Goal: Information Seeking & Learning: Learn about a topic

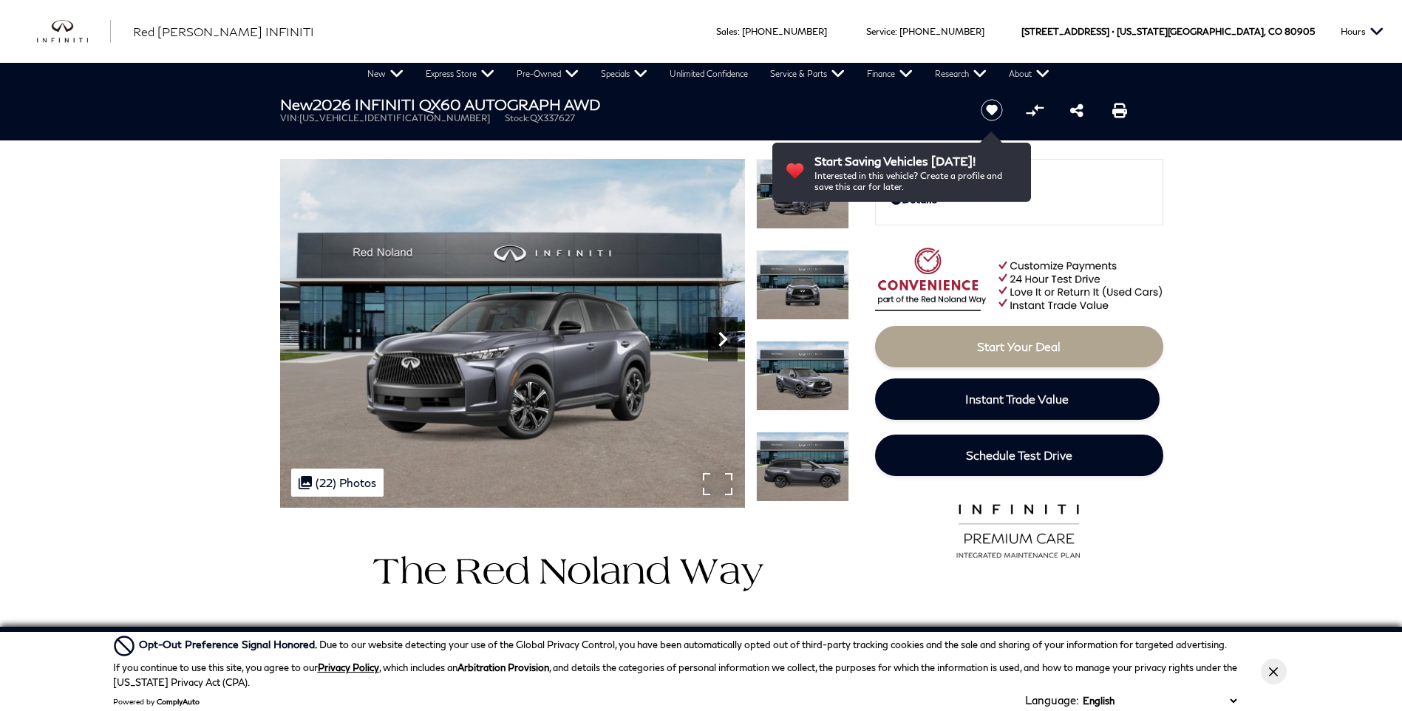
click at [716, 344] on icon "Next" at bounding box center [723, 340] width 30 height 30
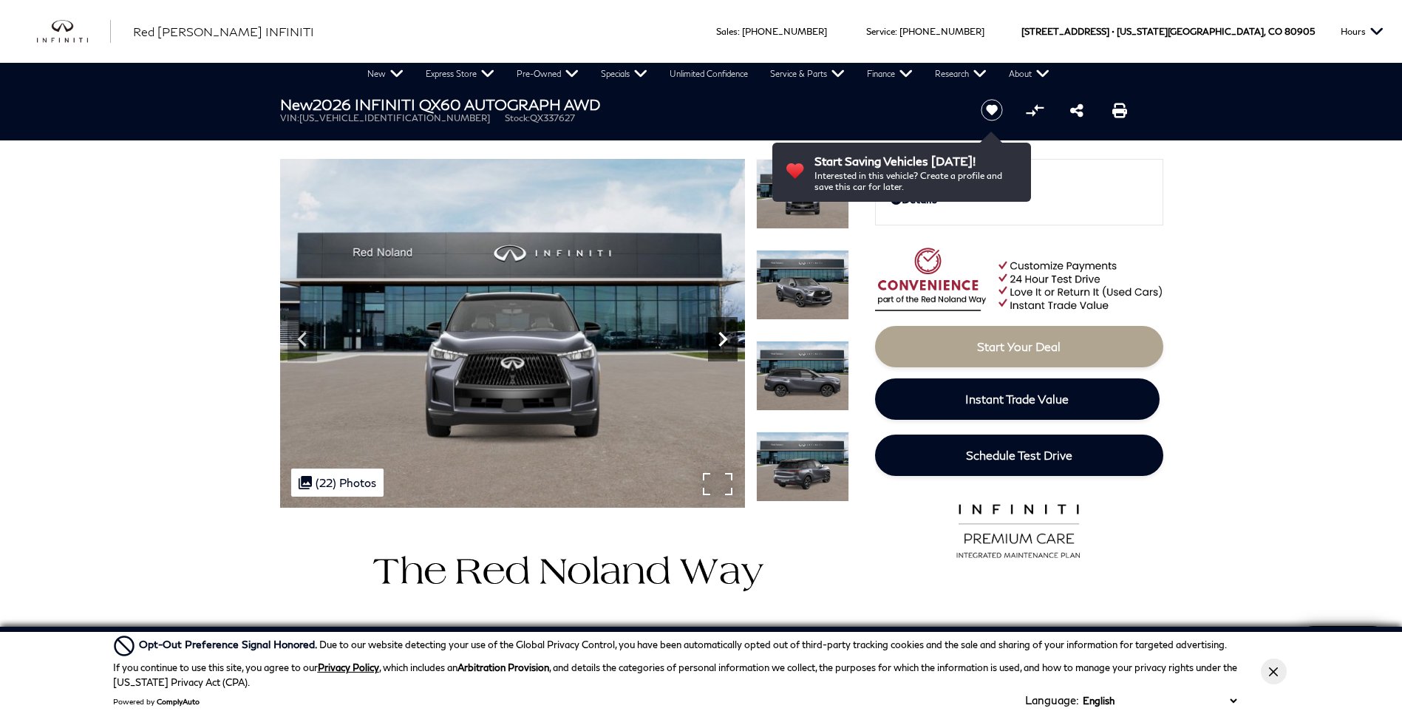
click at [716, 344] on icon "Next" at bounding box center [723, 340] width 30 height 30
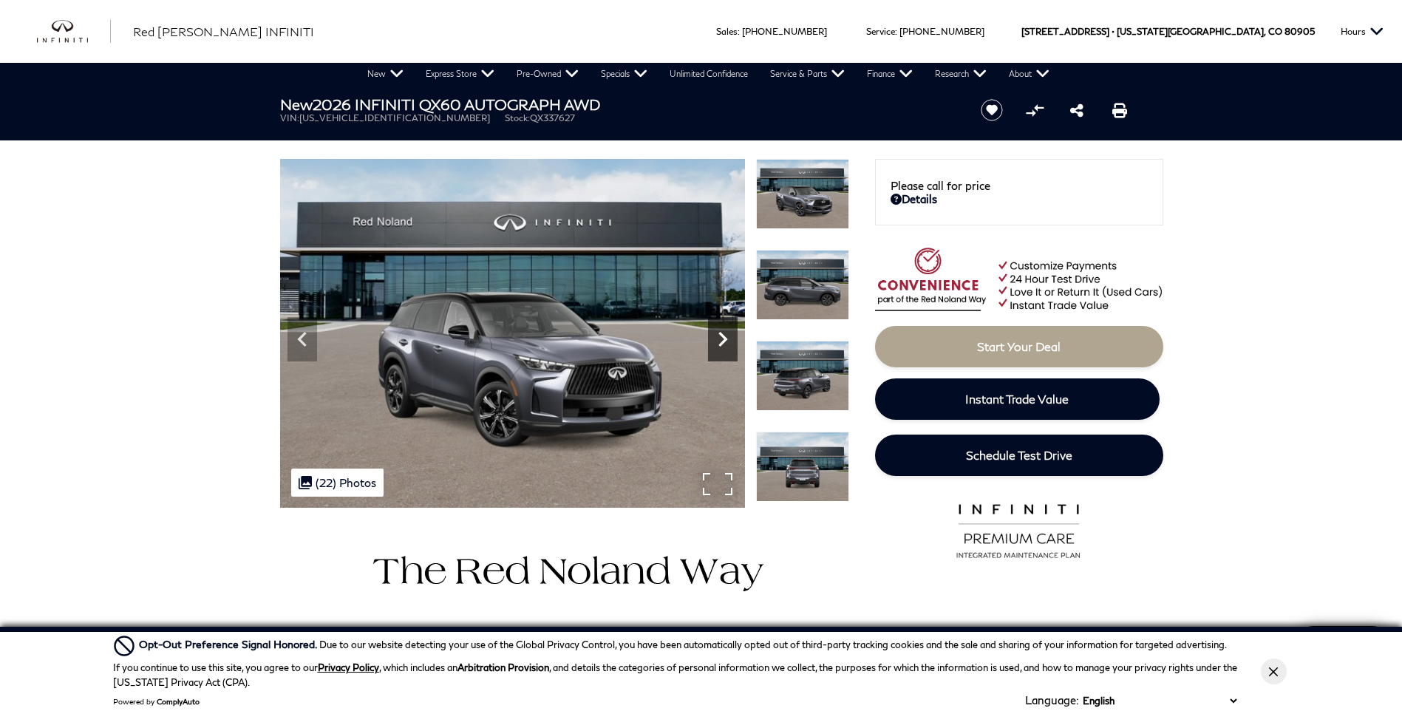
click at [716, 344] on icon "Next" at bounding box center [723, 340] width 30 height 30
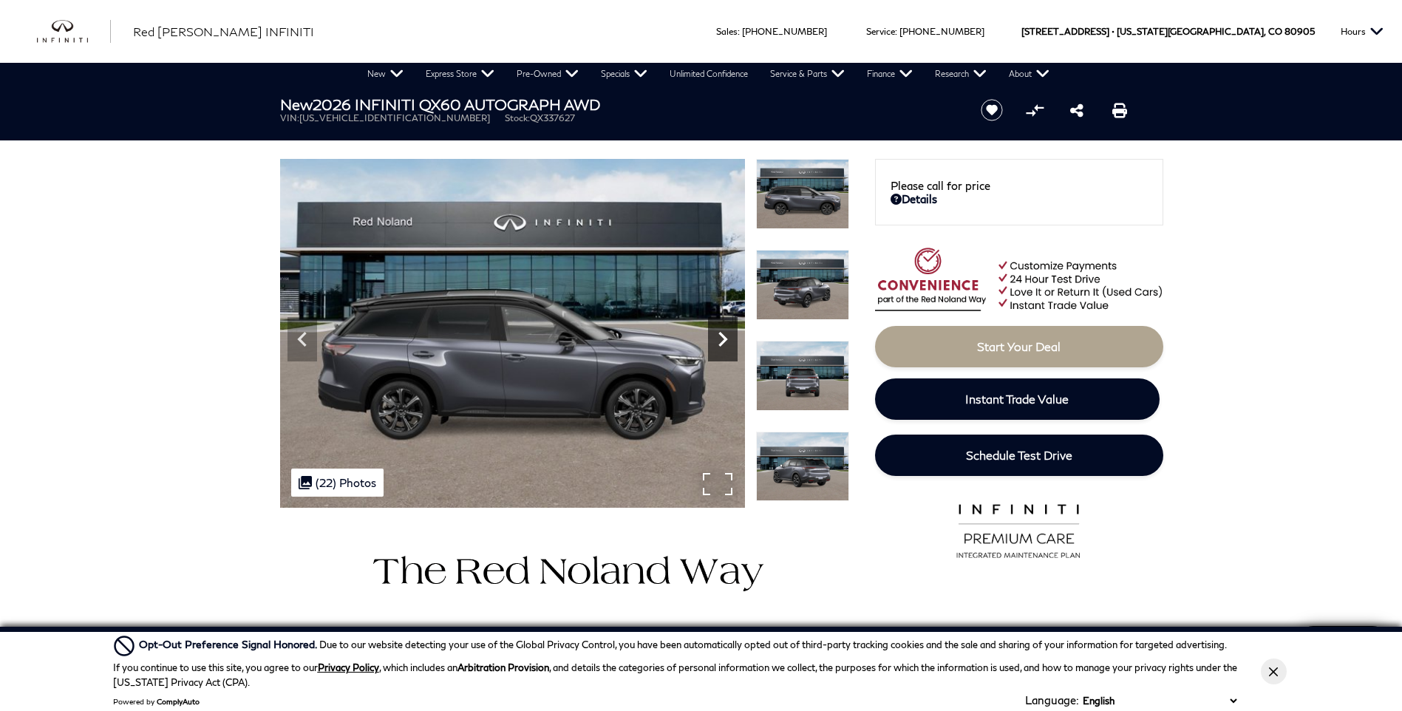
click at [716, 344] on icon "Next" at bounding box center [723, 340] width 30 height 30
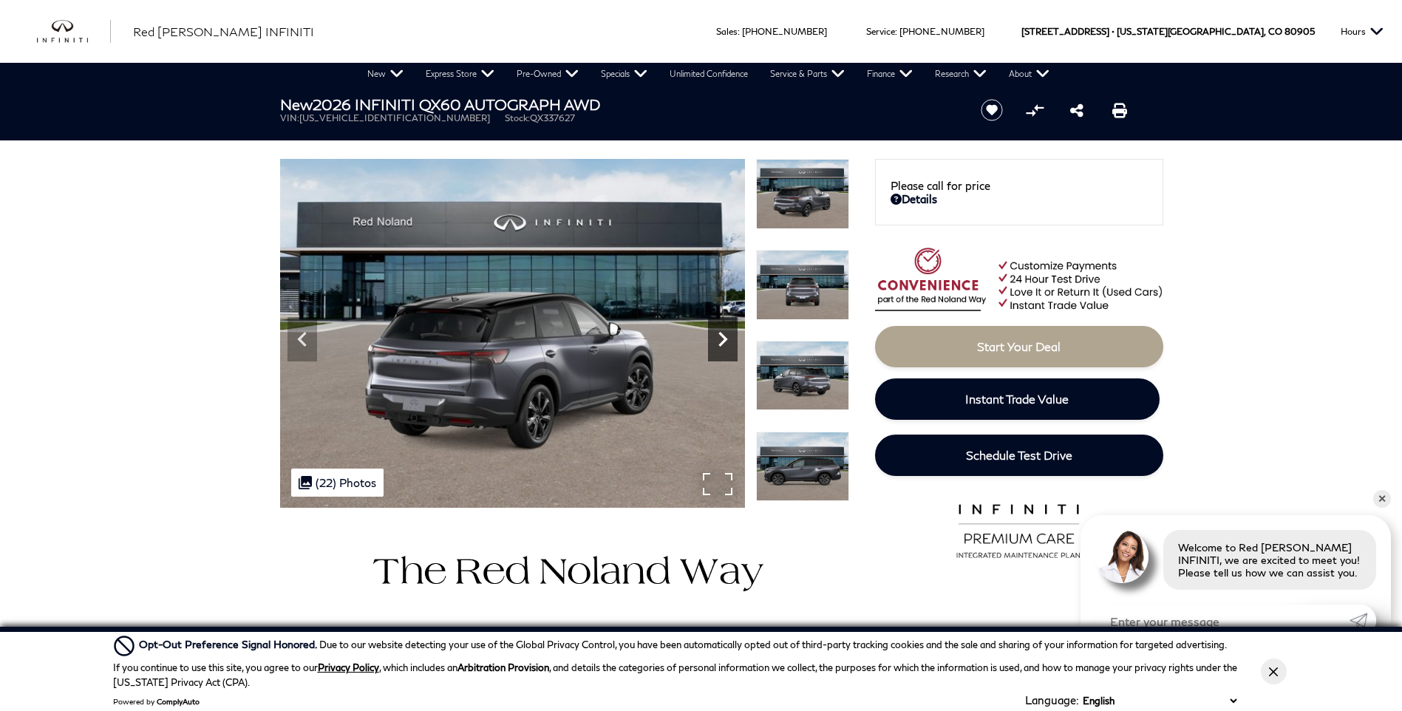
click at [716, 344] on icon "Next" at bounding box center [723, 340] width 30 height 30
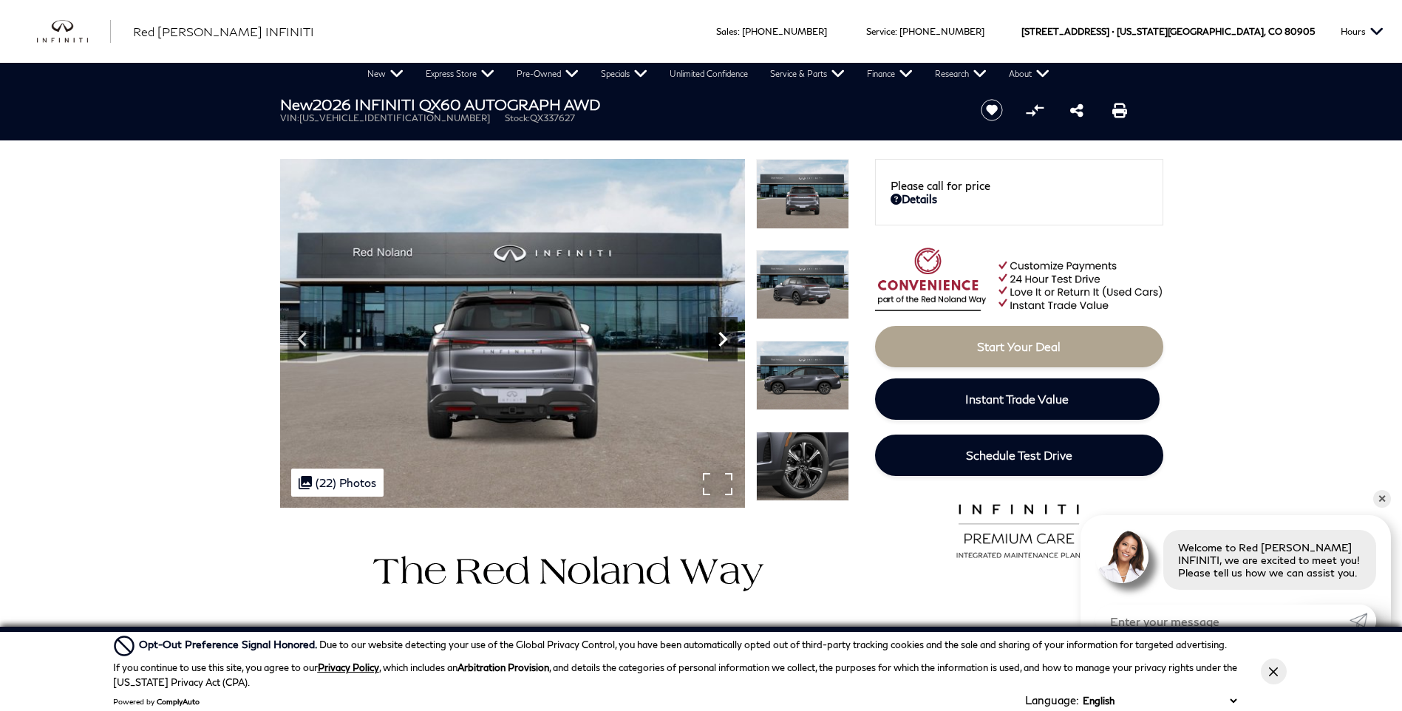
click at [716, 344] on icon "Next" at bounding box center [723, 340] width 30 height 30
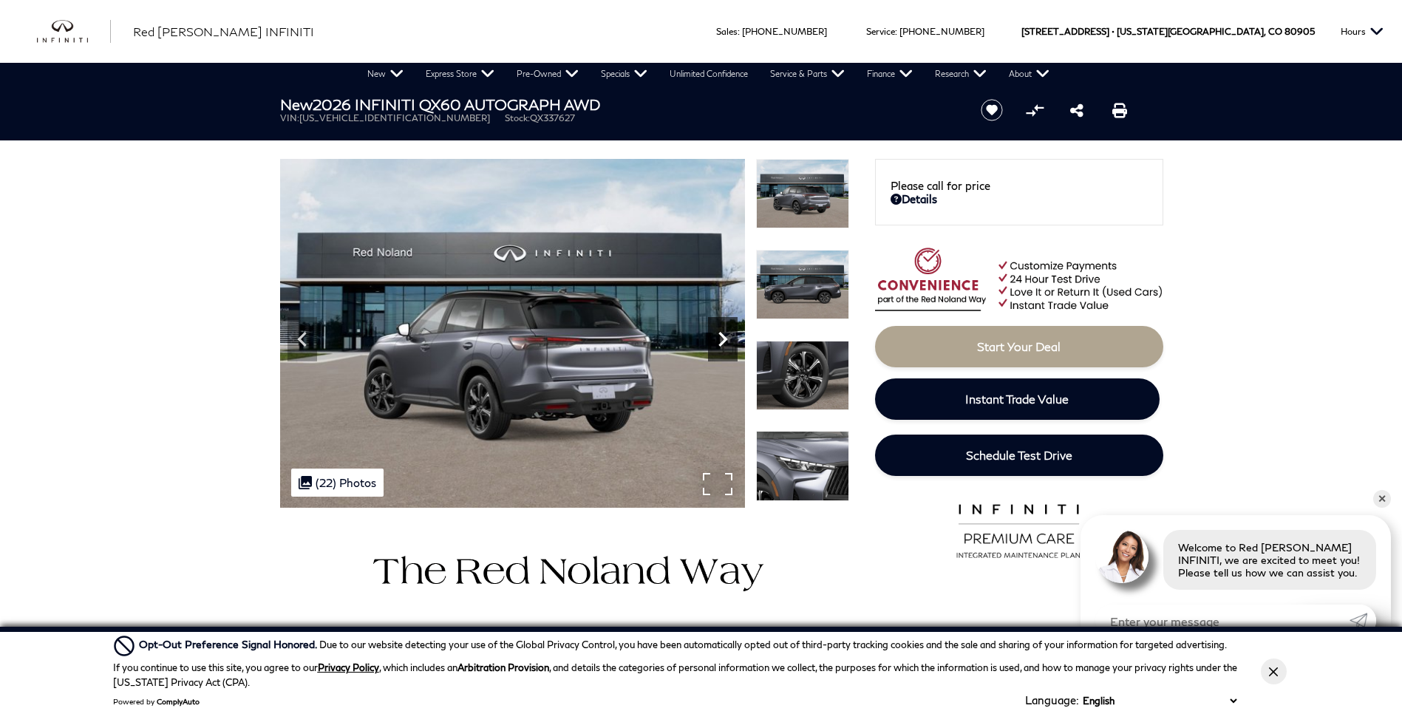
click at [716, 344] on icon "Next" at bounding box center [723, 340] width 30 height 30
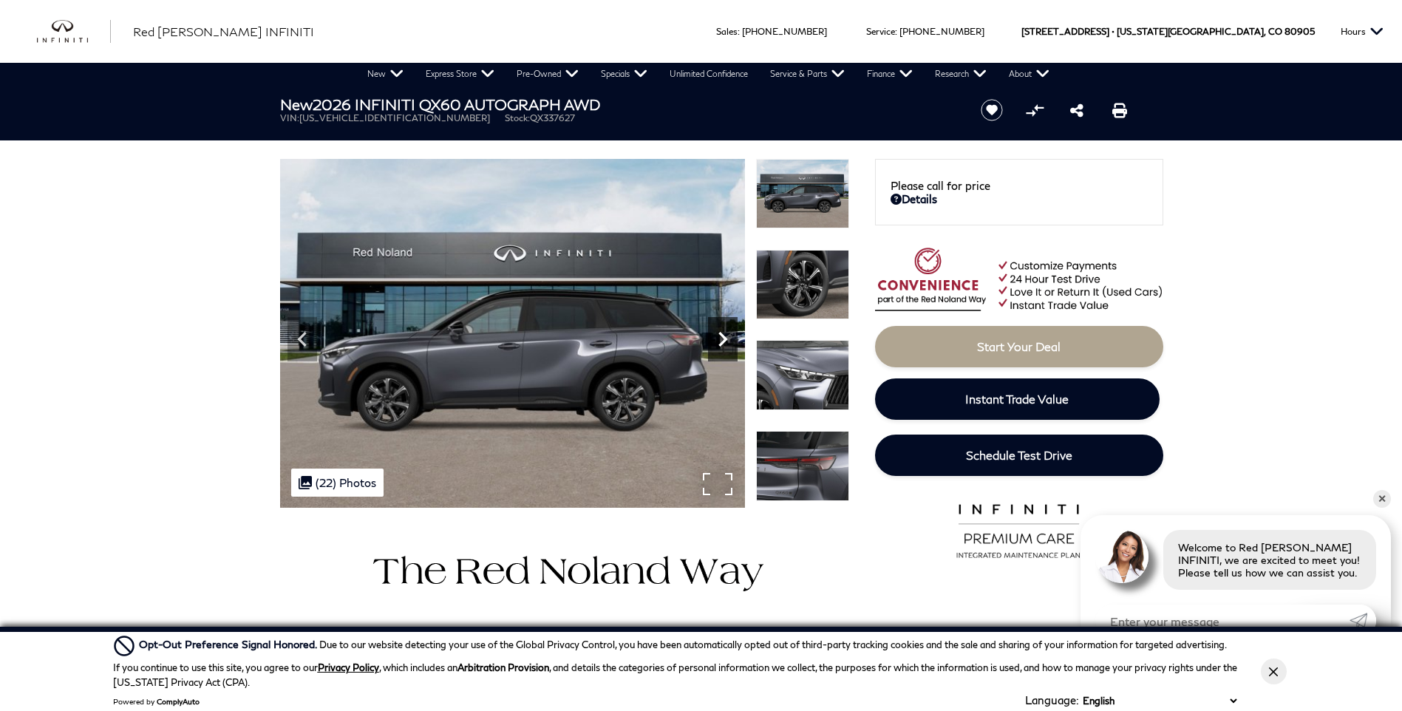
click at [716, 344] on icon "Next" at bounding box center [723, 340] width 30 height 30
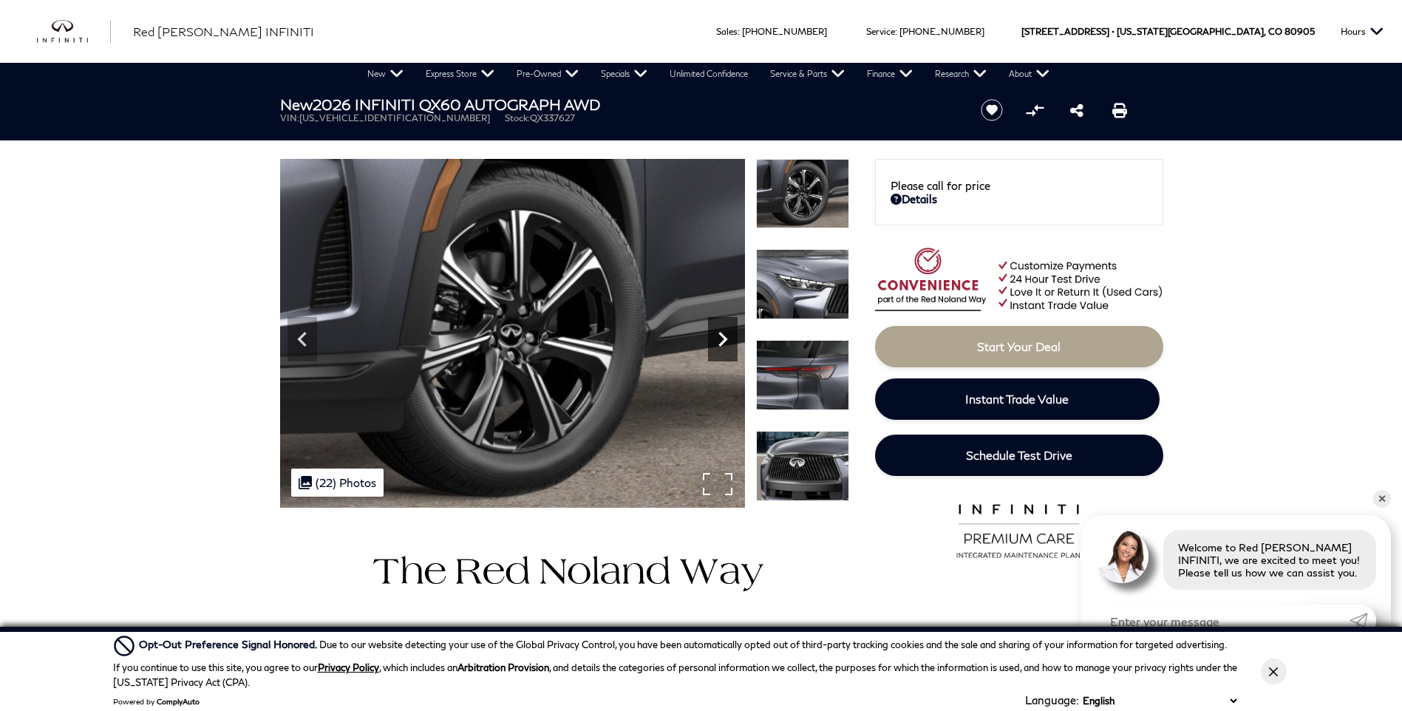
click at [716, 344] on icon "Next" at bounding box center [723, 340] width 30 height 30
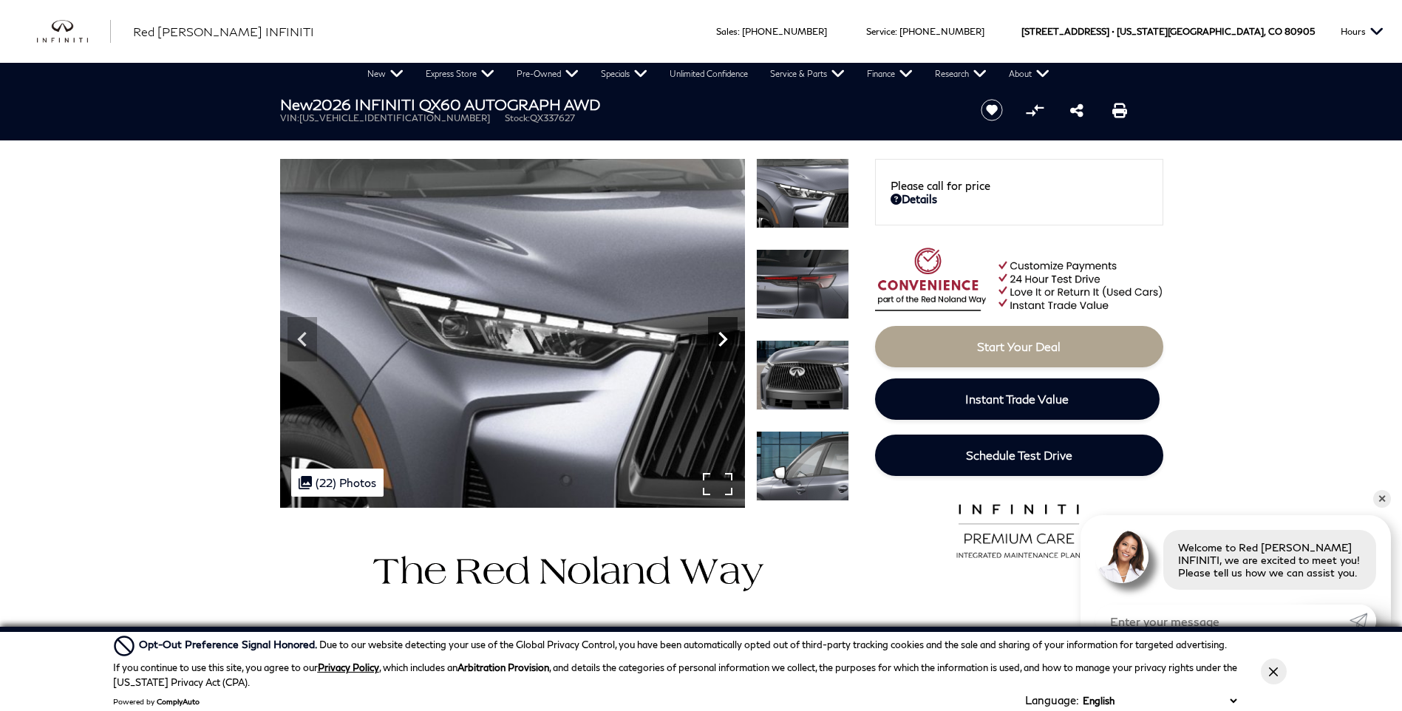
click at [716, 344] on icon "Next" at bounding box center [723, 340] width 30 height 30
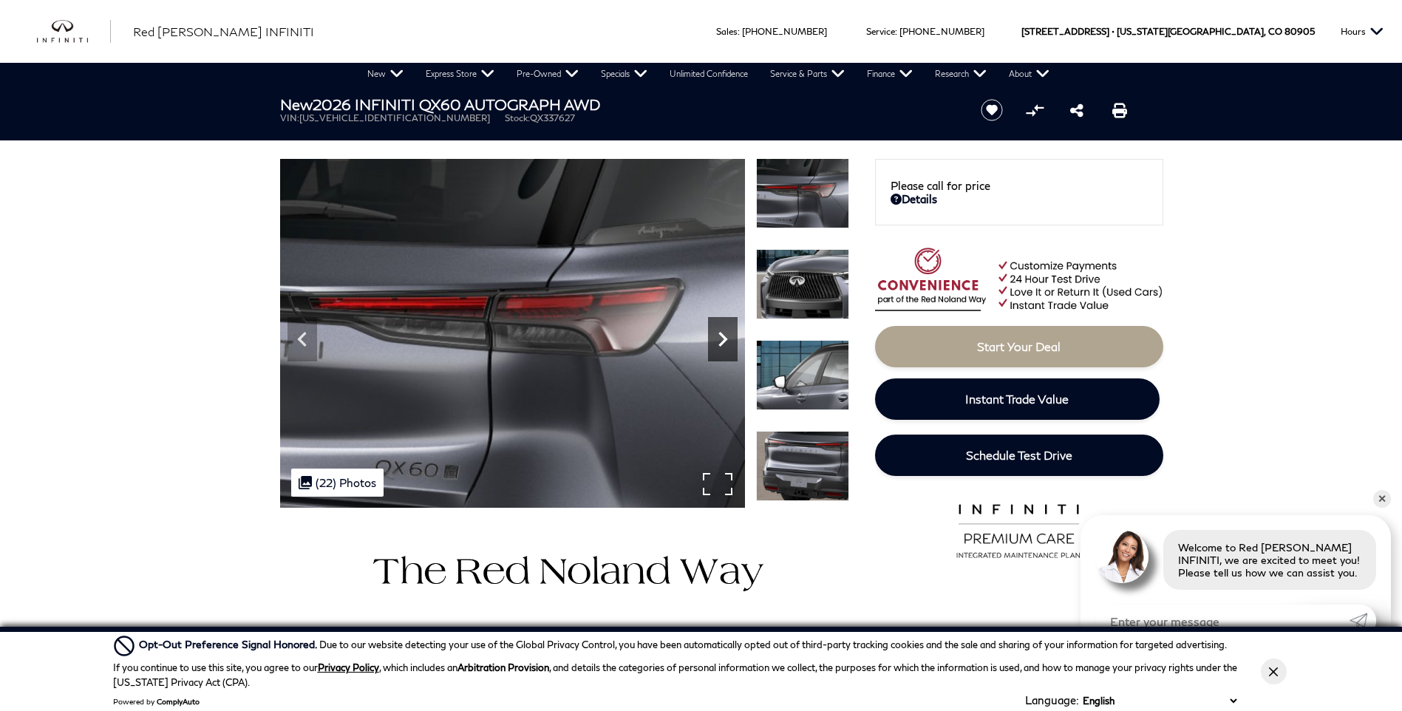
click at [716, 344] on icon "Next" at bounding box center [723, 340] width 30 height 30
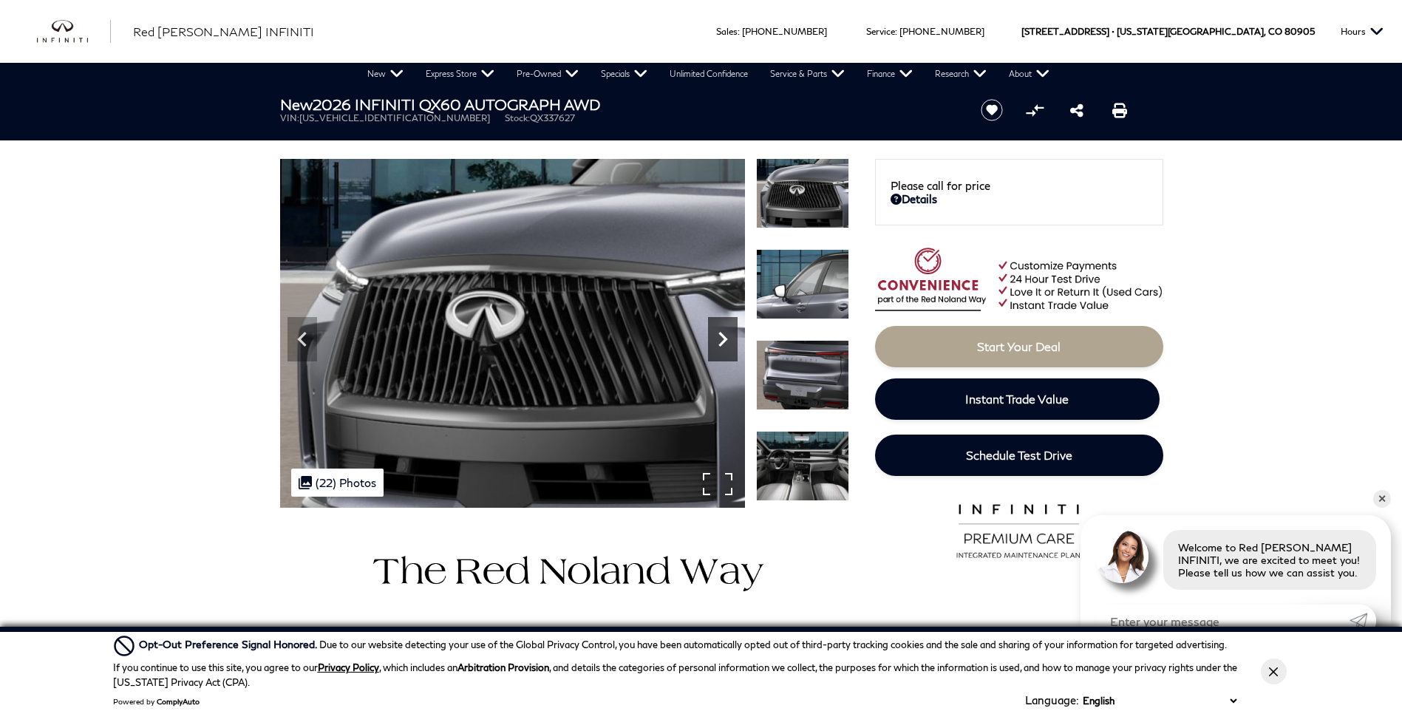
click at [716, 344] on icon "Next" at bounding box center [723, 340] width 30 height 30
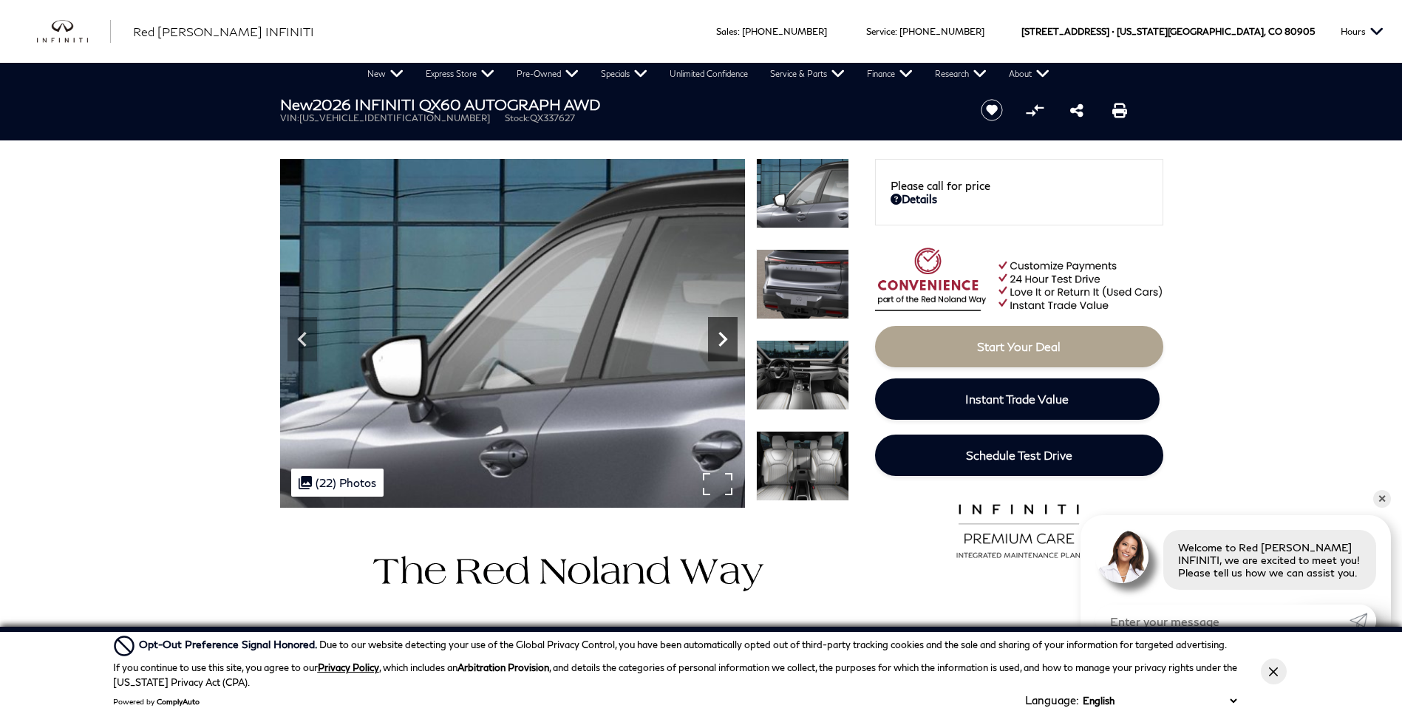
click at [716, 344] on icon "Next" at bounding box center [723, 340] width 30 height 30
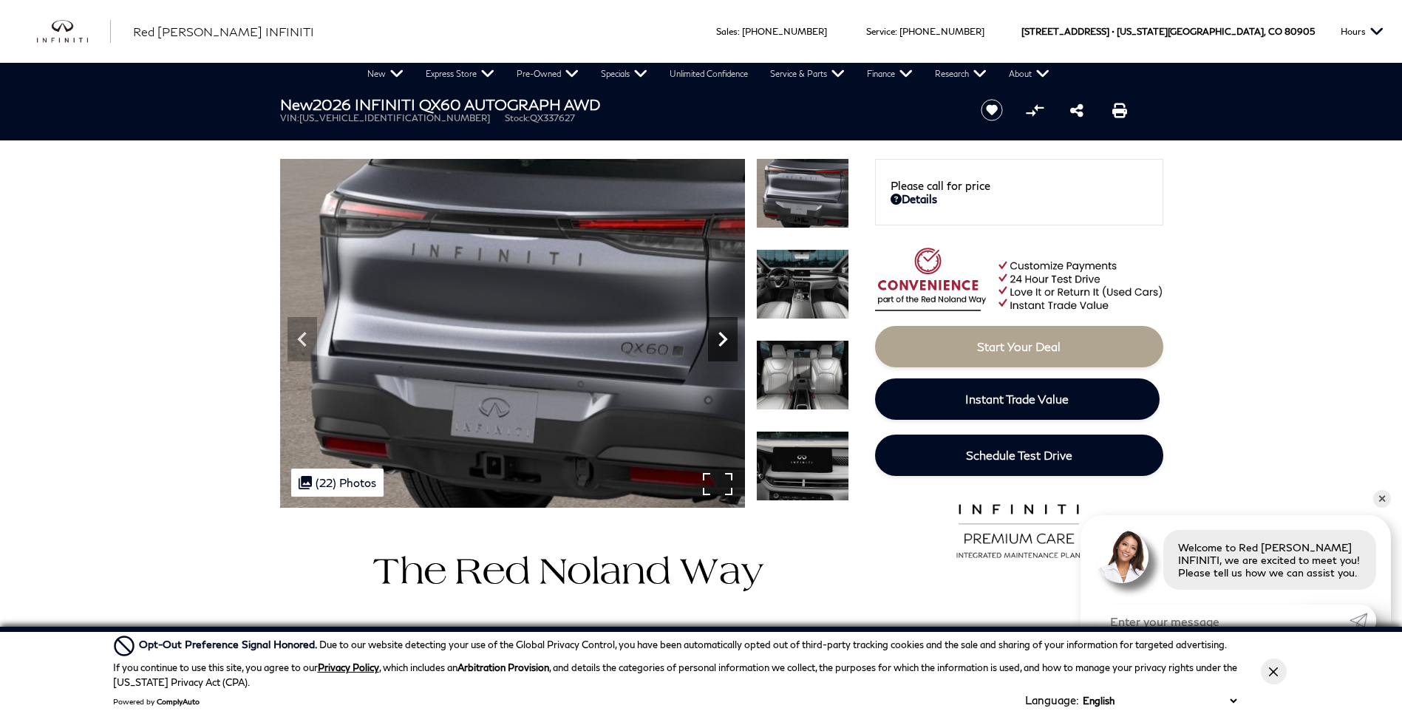
click at [716, 344] on icon "Next" at bounding box center [723, 340] width 30 height 30
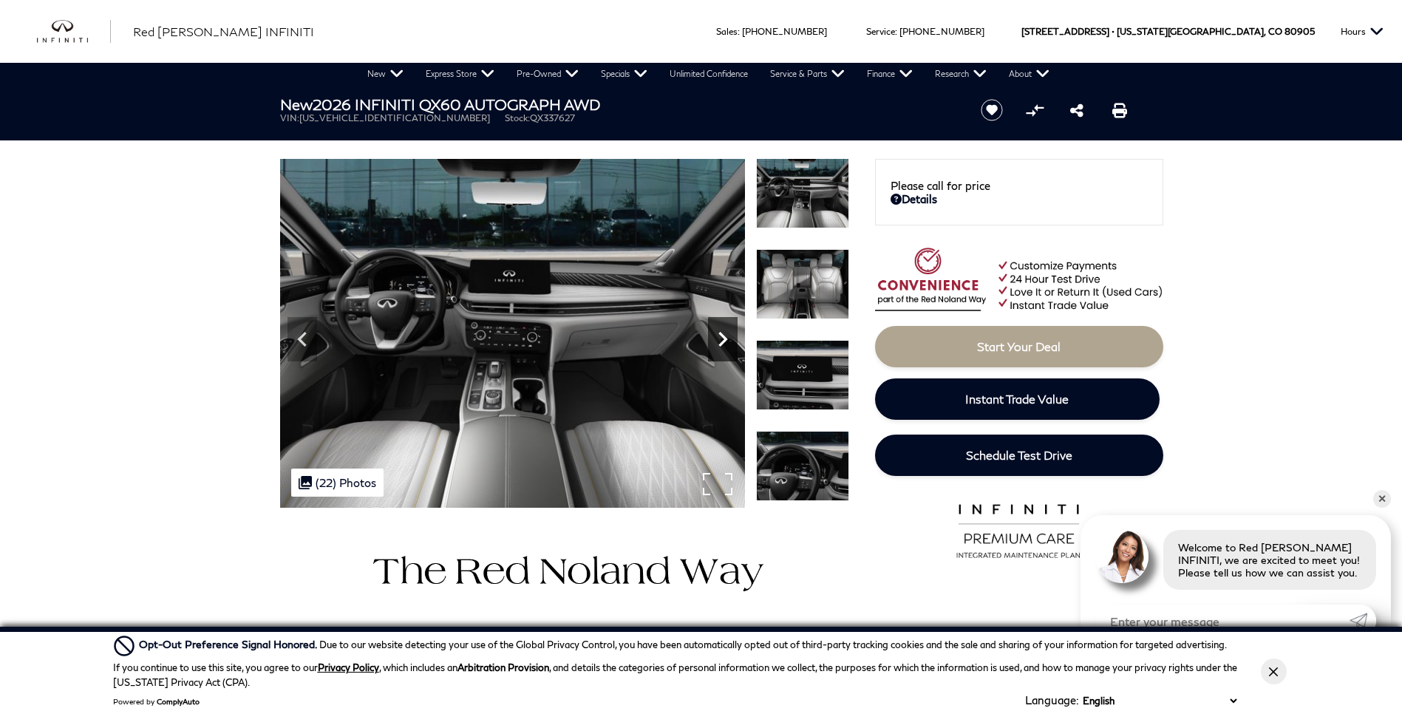
click at [716, 344] on icon "Next" at bounding box center [723, 340] width 30 height 30
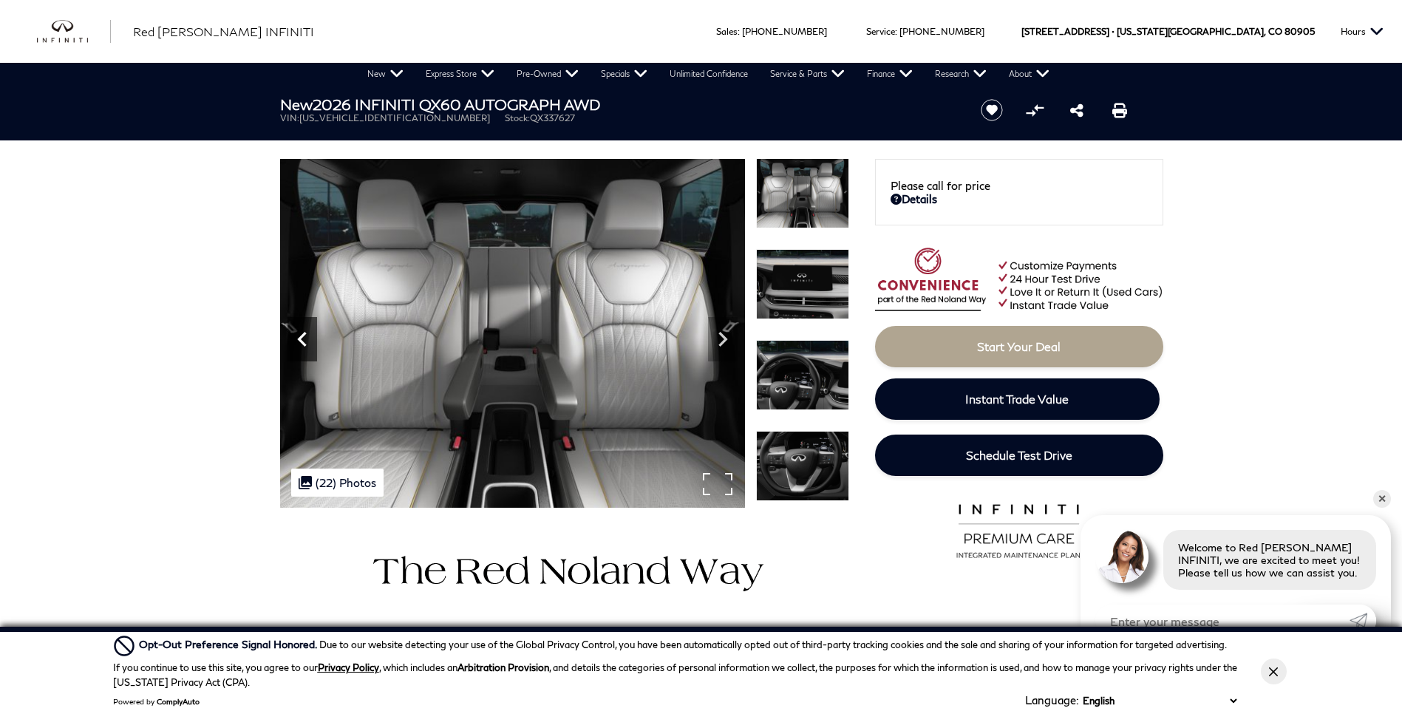
click at [298, 343] on icon "Previous" at bounding box center [303, 340] width 30 height 30
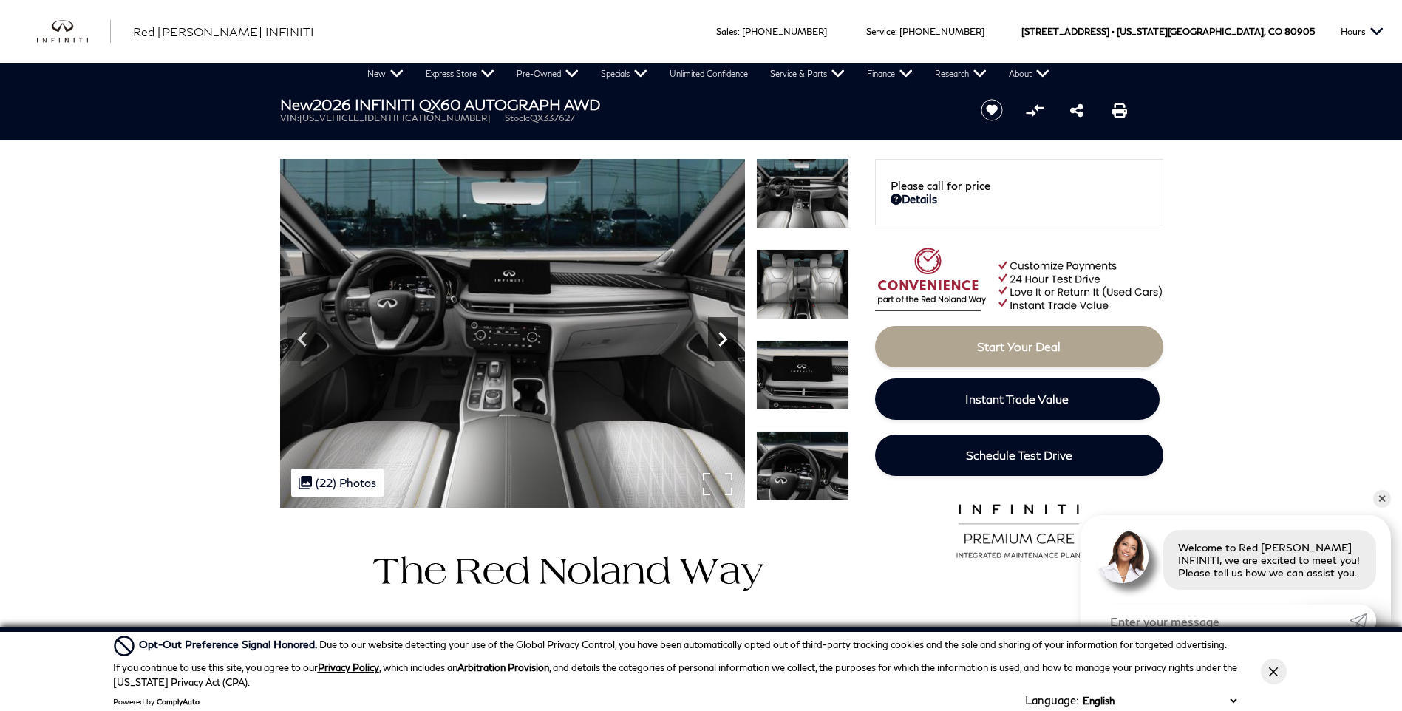
click at [730, 338] on icon "Next" at bounding box center [723, 340] width 30 height 30
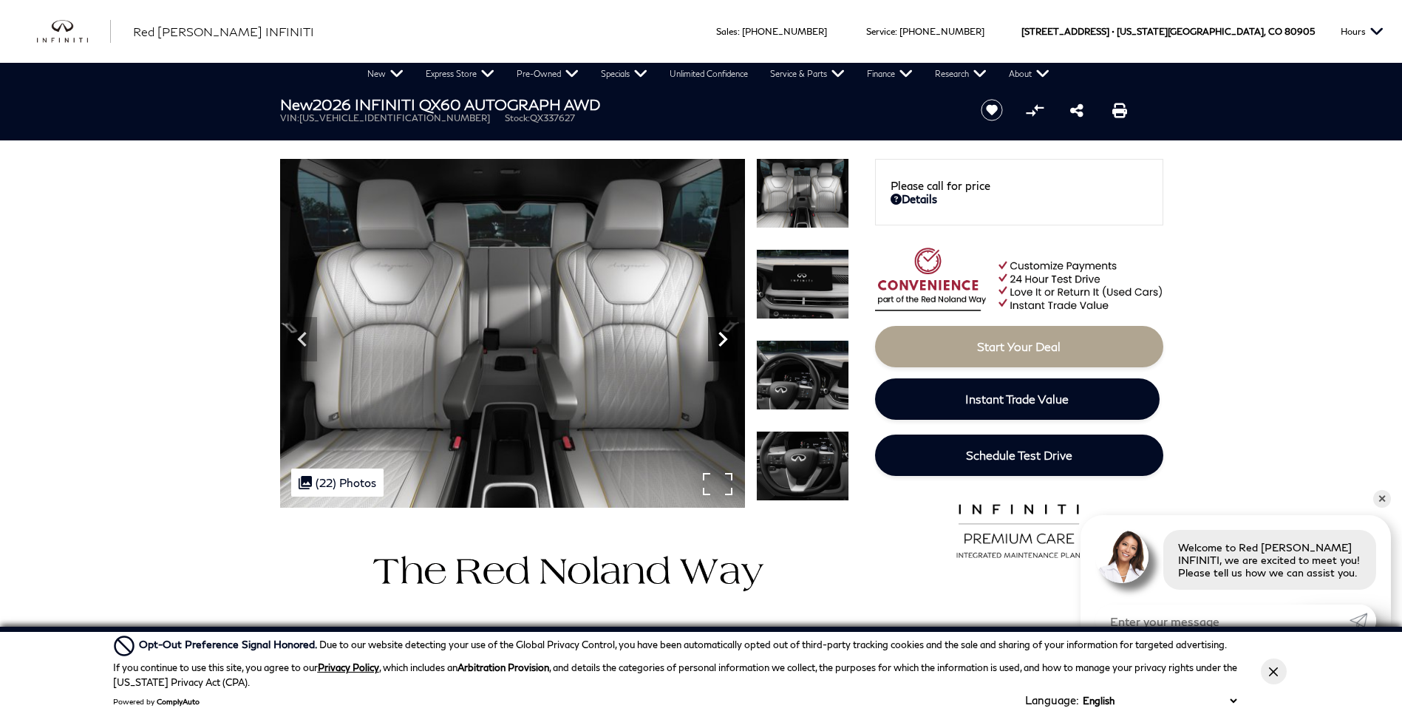
click at [730, 338] on icon "Next" at bounding box center [723, 340] width 30 height 30
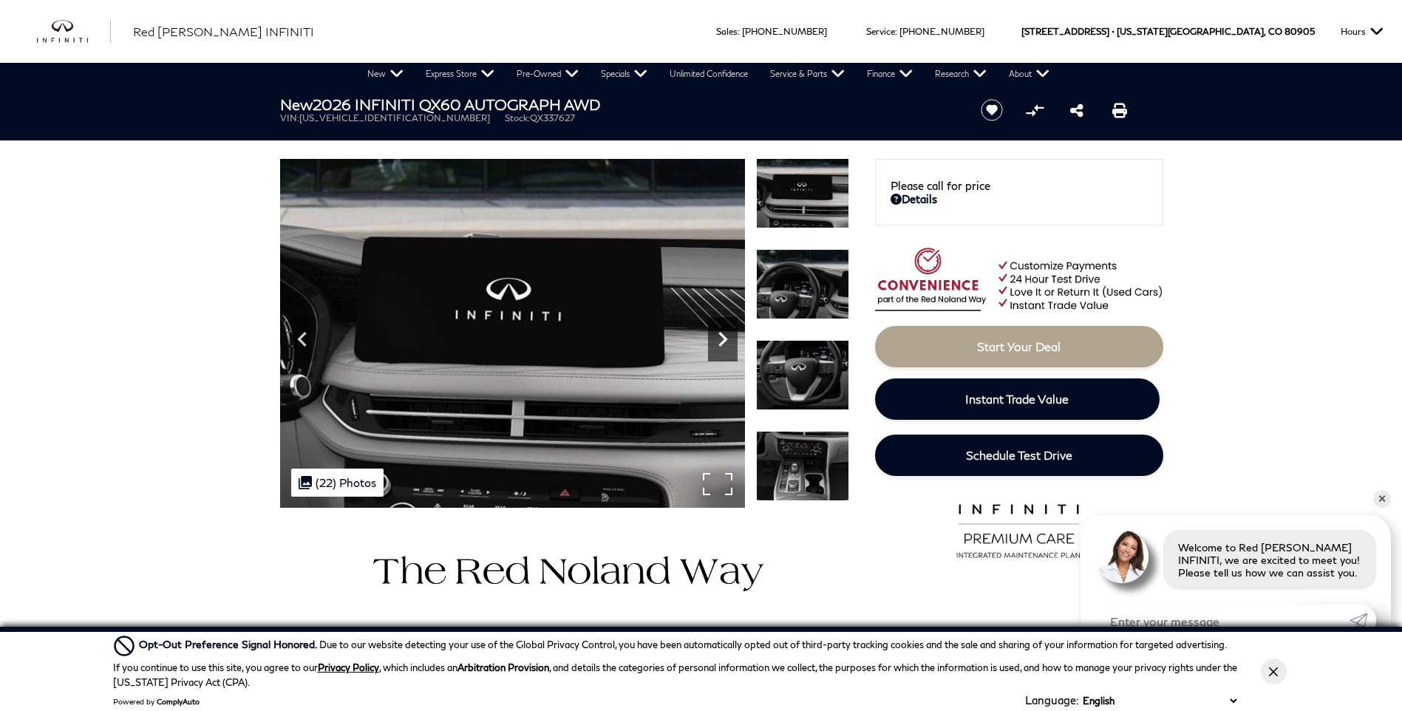
click at [730, 338] on icon "Next" at bounding box center [723, 340] width 30 height 30
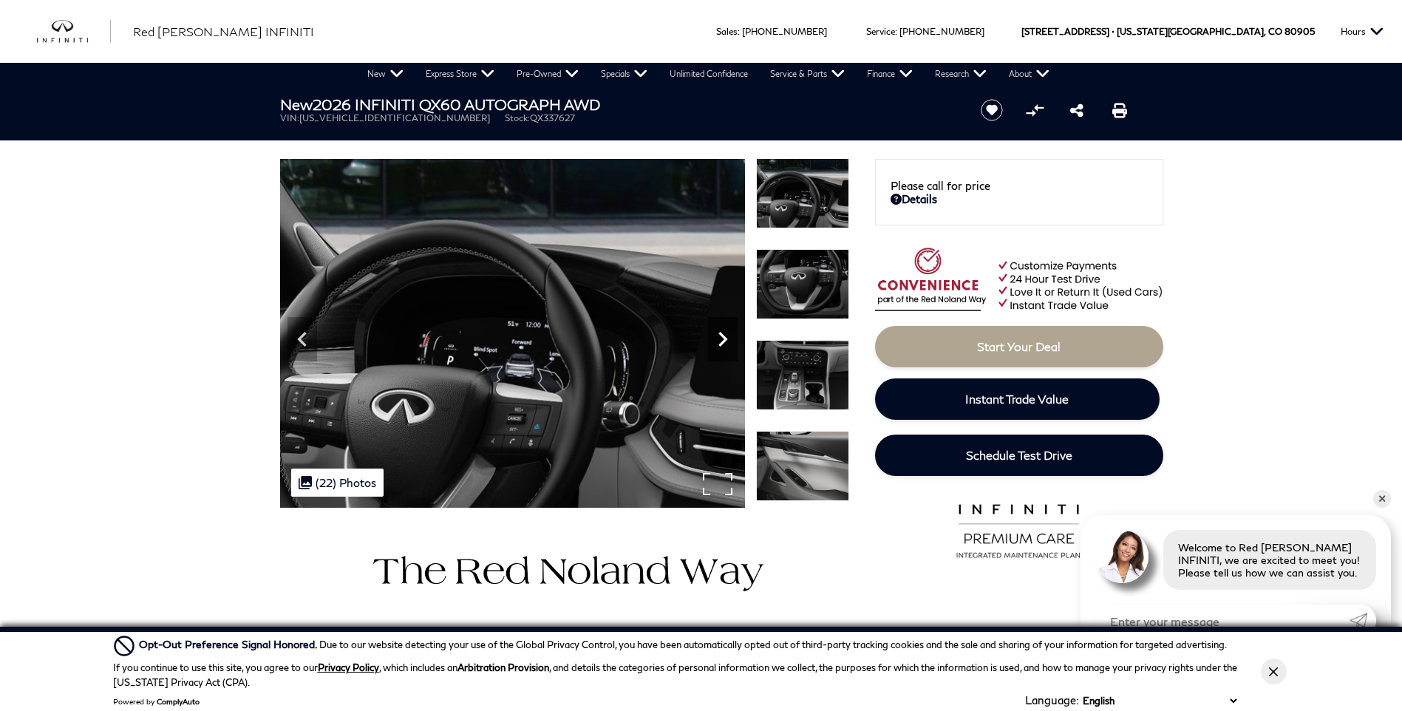
click at [730, 338] on icon "Next" at bounding box center [723, 340] width 30 height 30
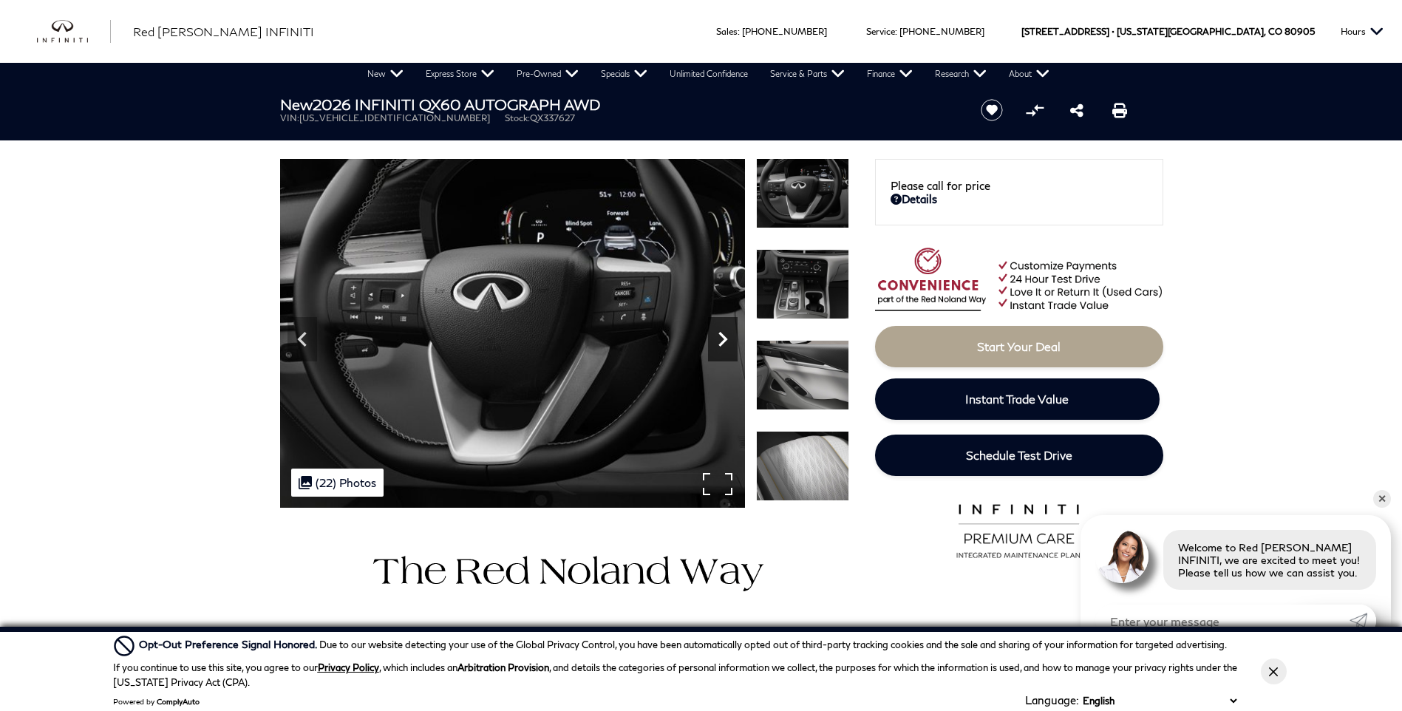
click at [730, 338] on icon "Next" at bounding box center [723, 340] width 30 height 30
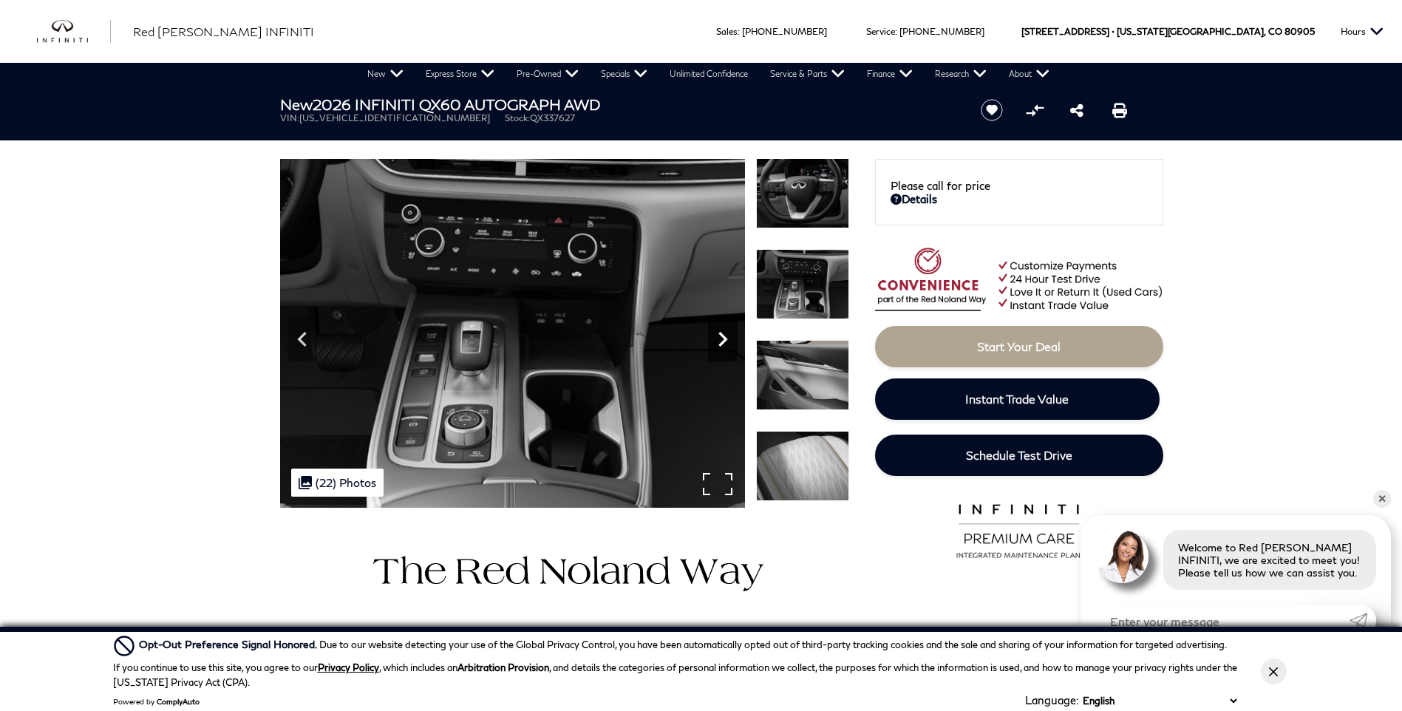
click at [730, 338] on icon "Next" at bounding box center [723, 340] width 30 height 30
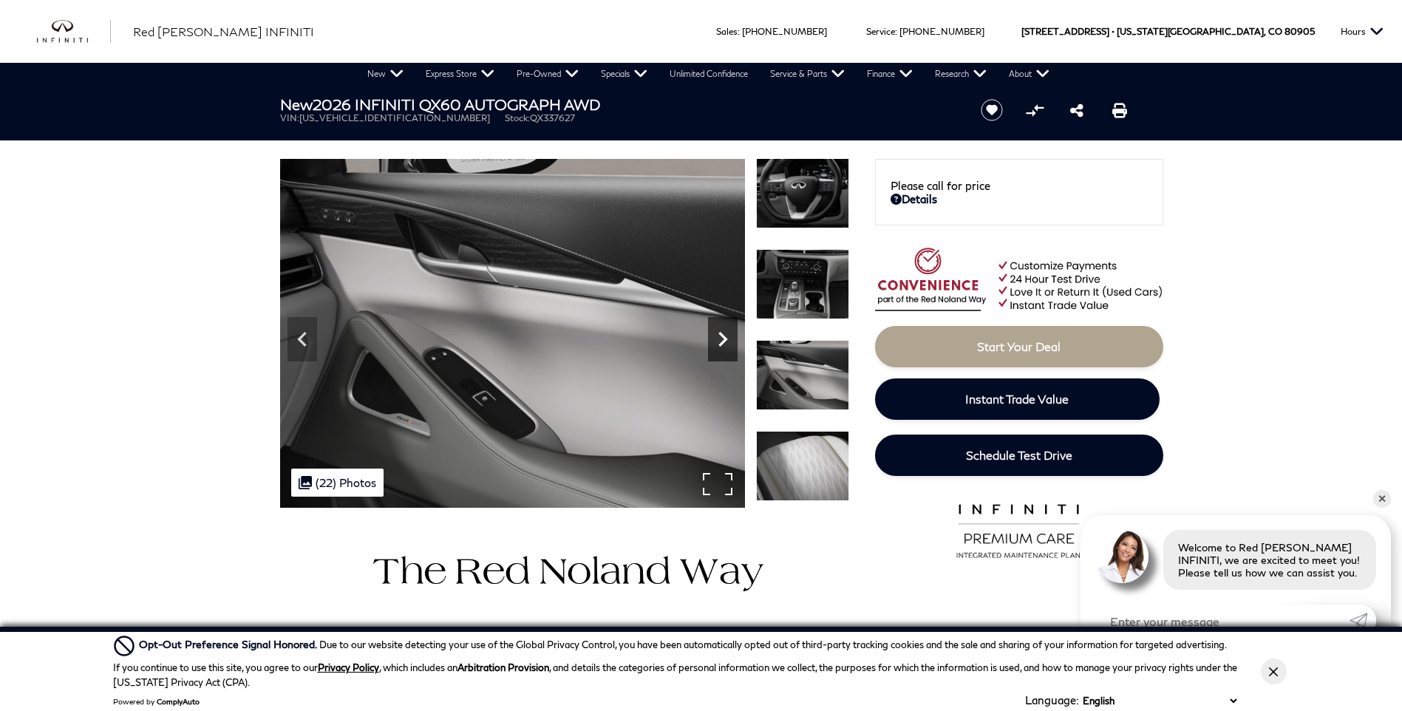
click at [730, 338] on icon "Next" at bounding box center [723, 340] width 30 height 30
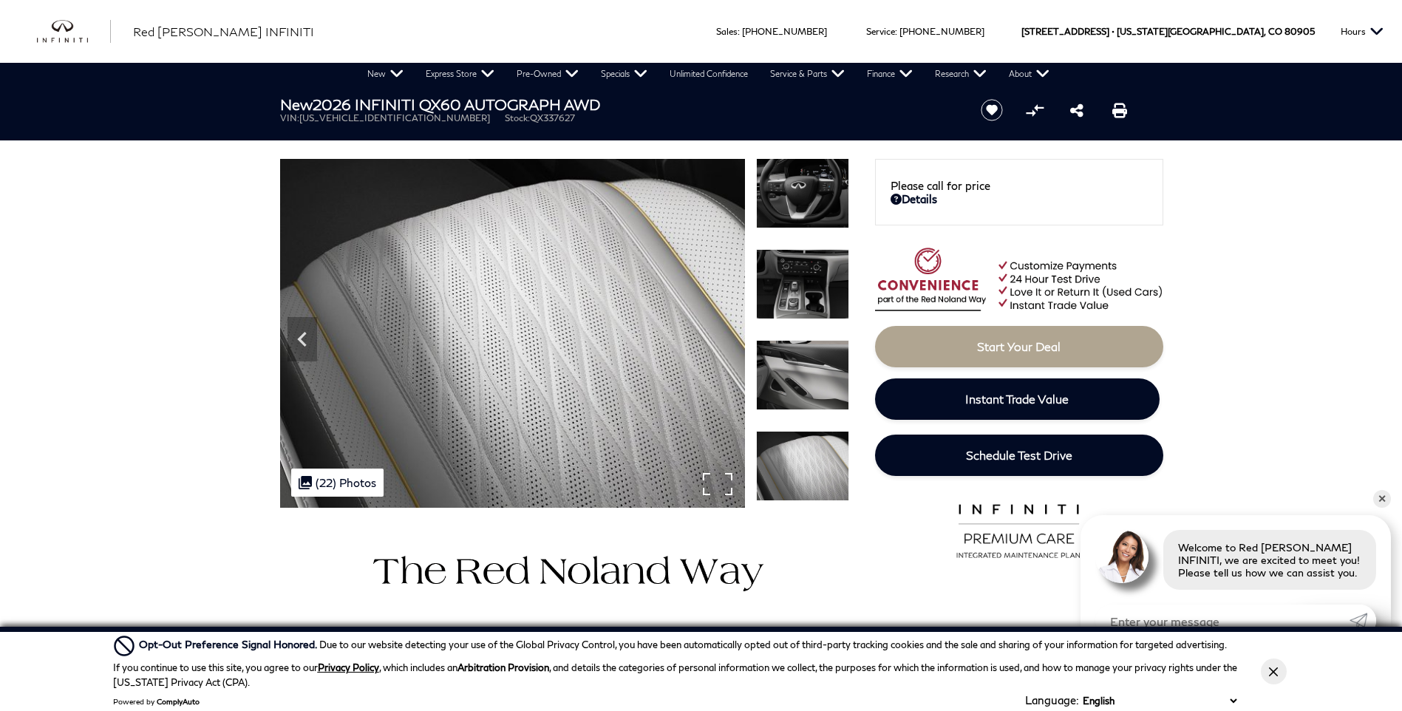
click at [730, 338] on img at bounding box center [512, 333] width 465 height 349
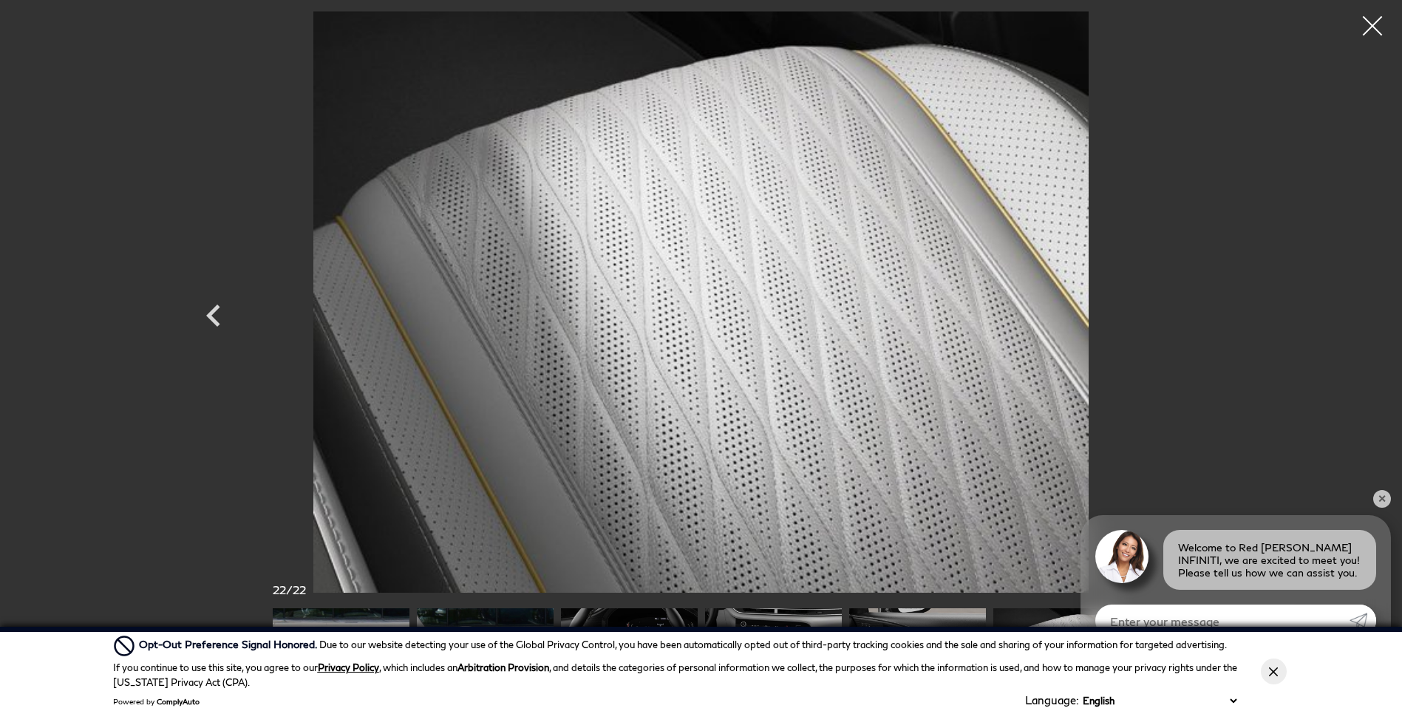
click at [1376, 20] on div at bounding box center [1373, 26] width 39 height 39
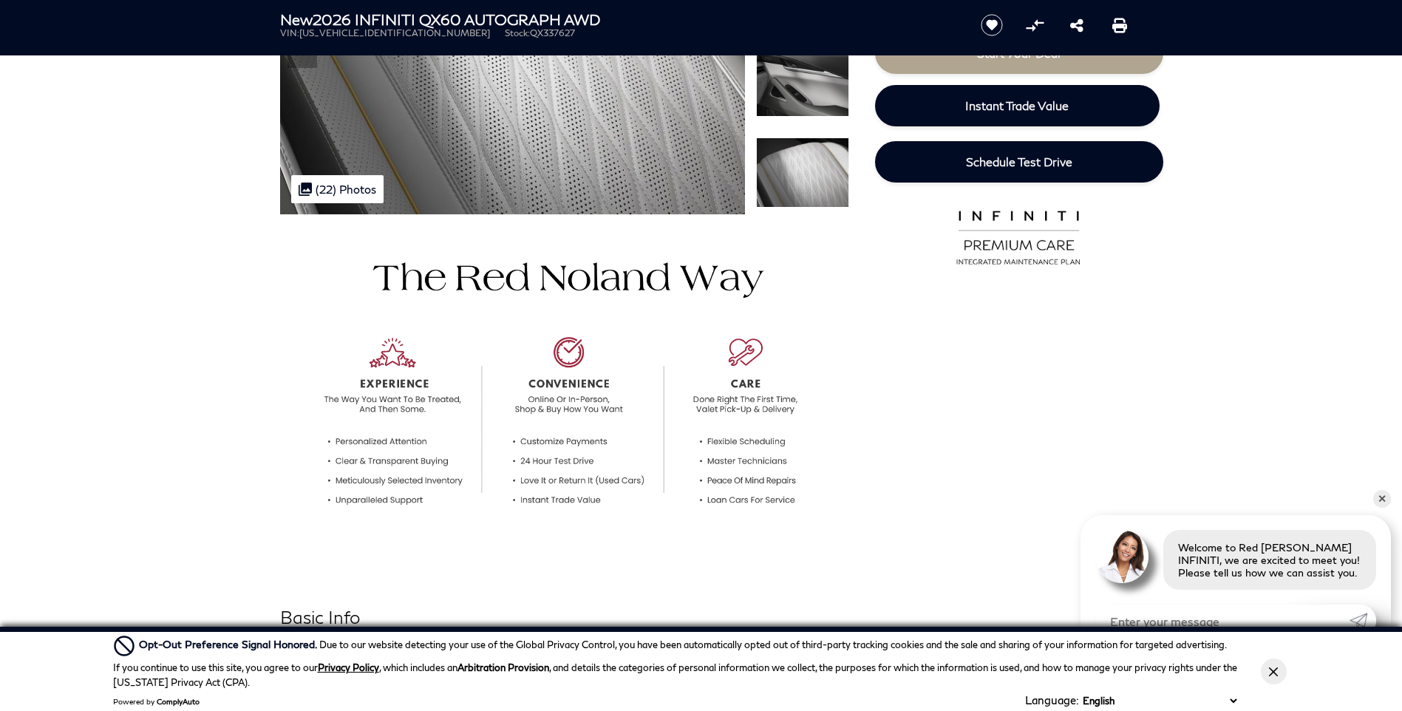
scroll to position [296, 0]
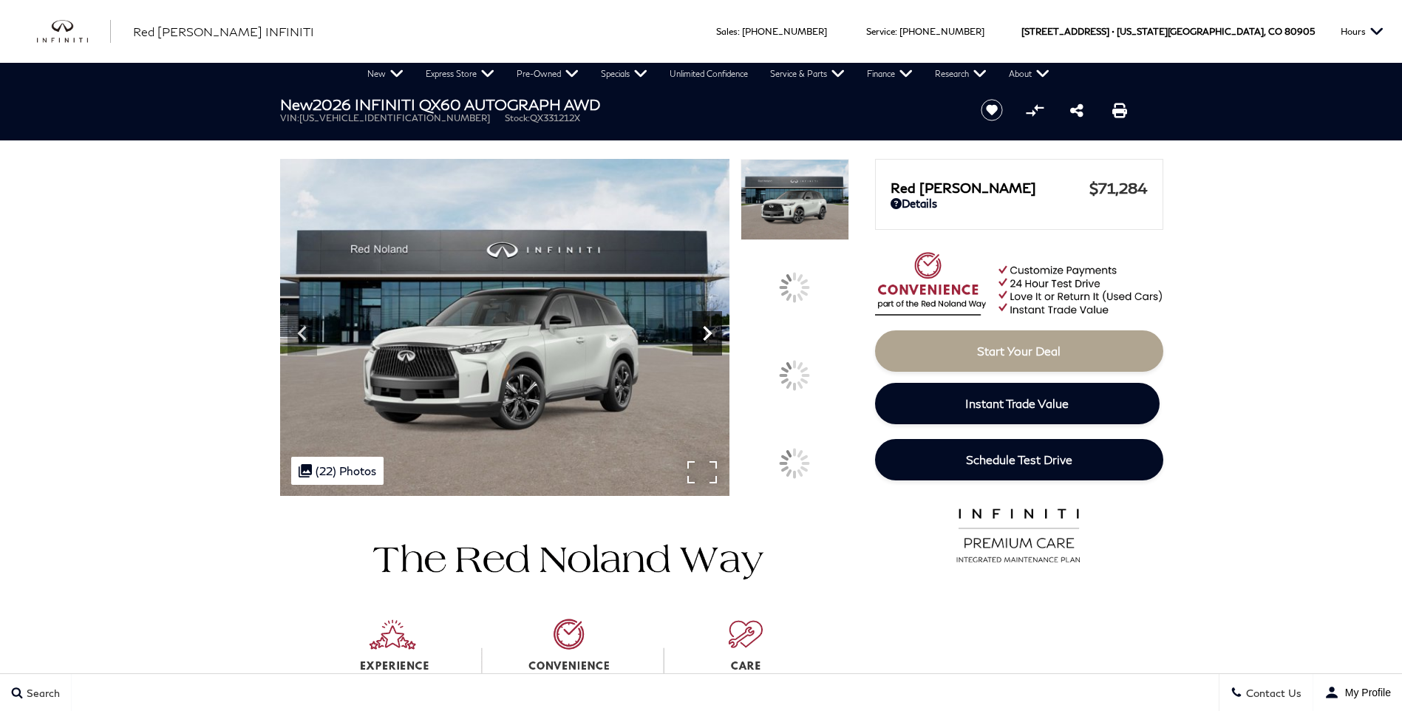
click at [722, 348] on icon at bounding box center [708, 334] width 30 height 30
click at [808, 357] on div at bounding box center [795, 375] width 108 height 81
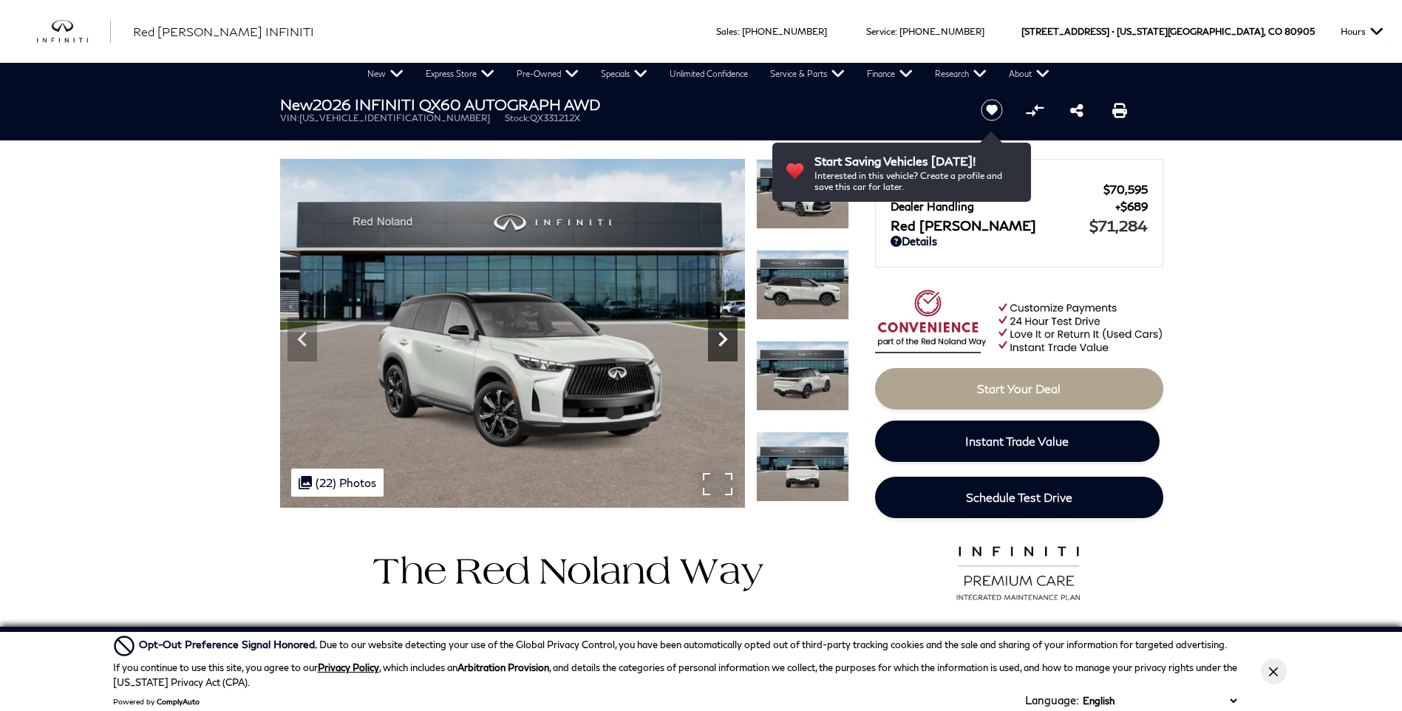
click at [723, 339] on icon "Next" at bounding box center [723, 340] width 30 height 30
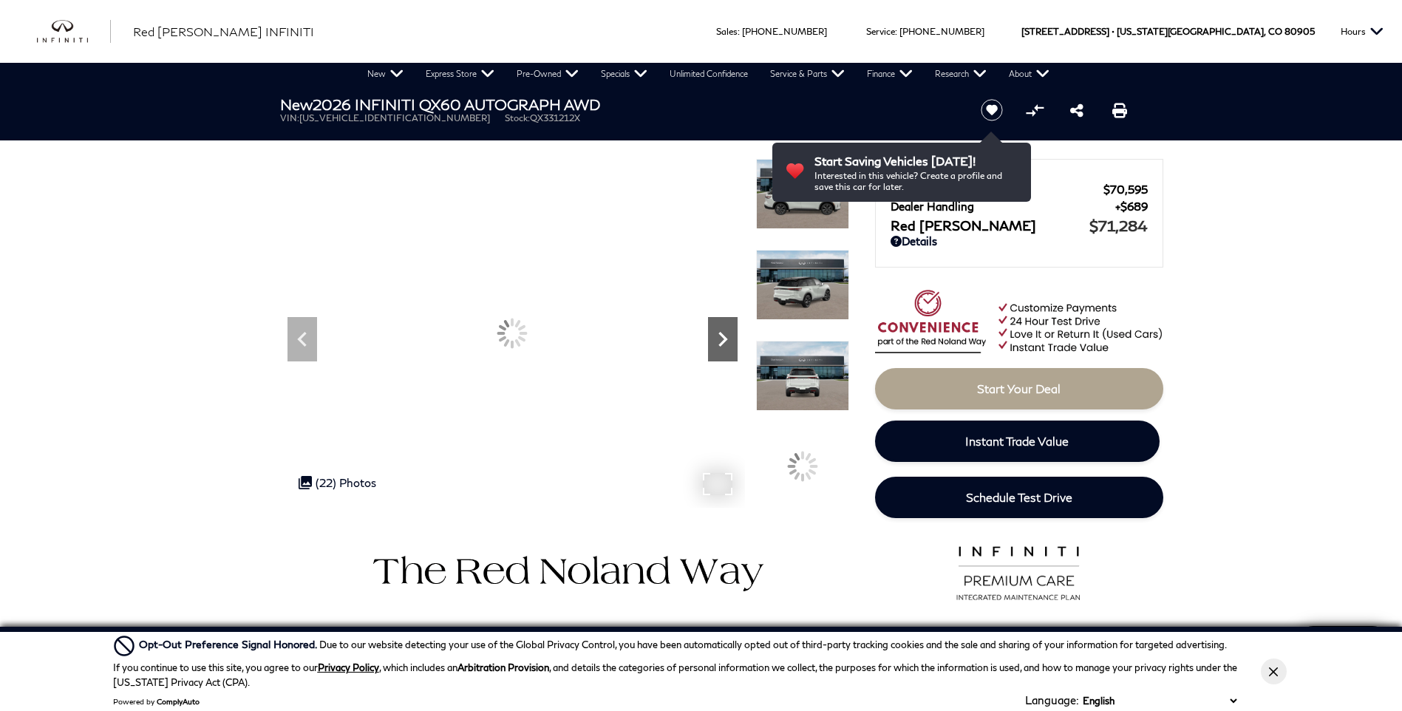
click at [723, 339] on icon "Next" at bounding box center [723, 340] width 30 height 30
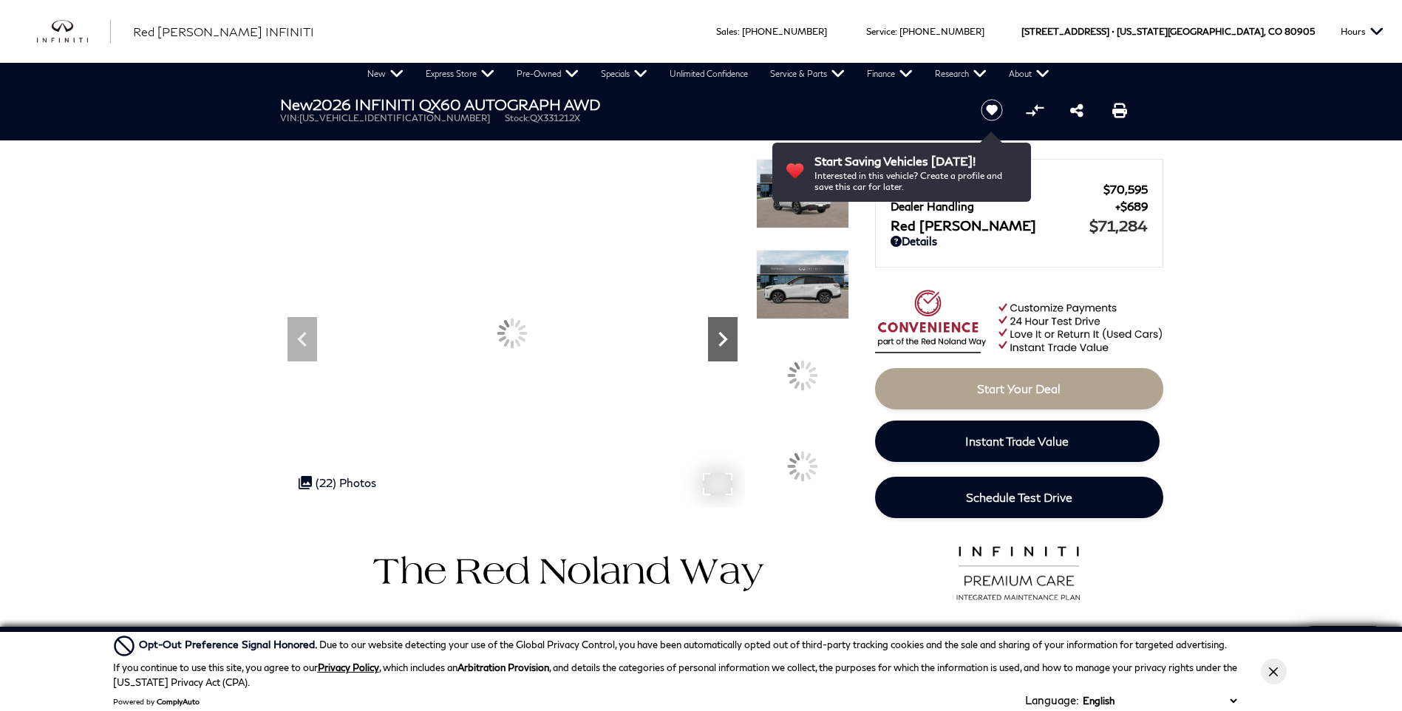
click at [723, 339] on icon "Next" at bounding box center [723, 340] width 30 height 30
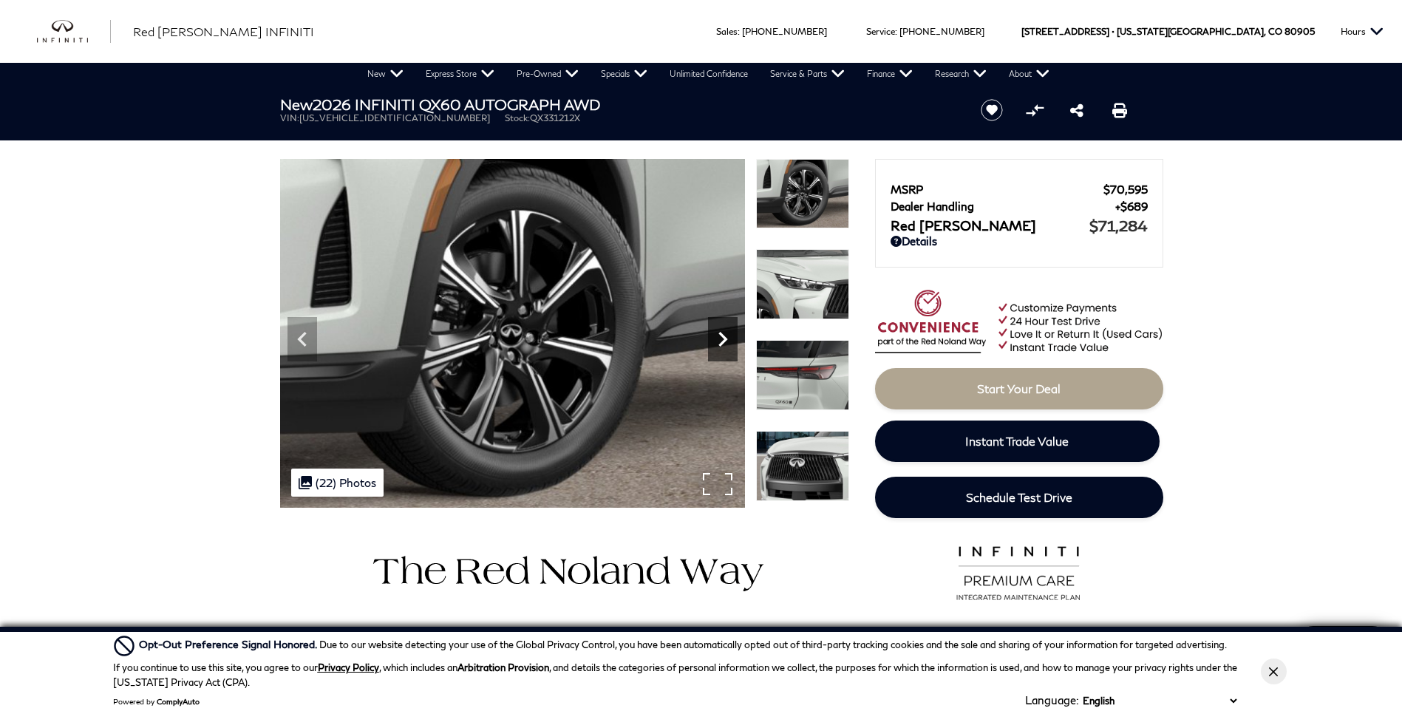
click at [723, 339] on icon "Next" at bounding box center [723, 340] width 30 height 30
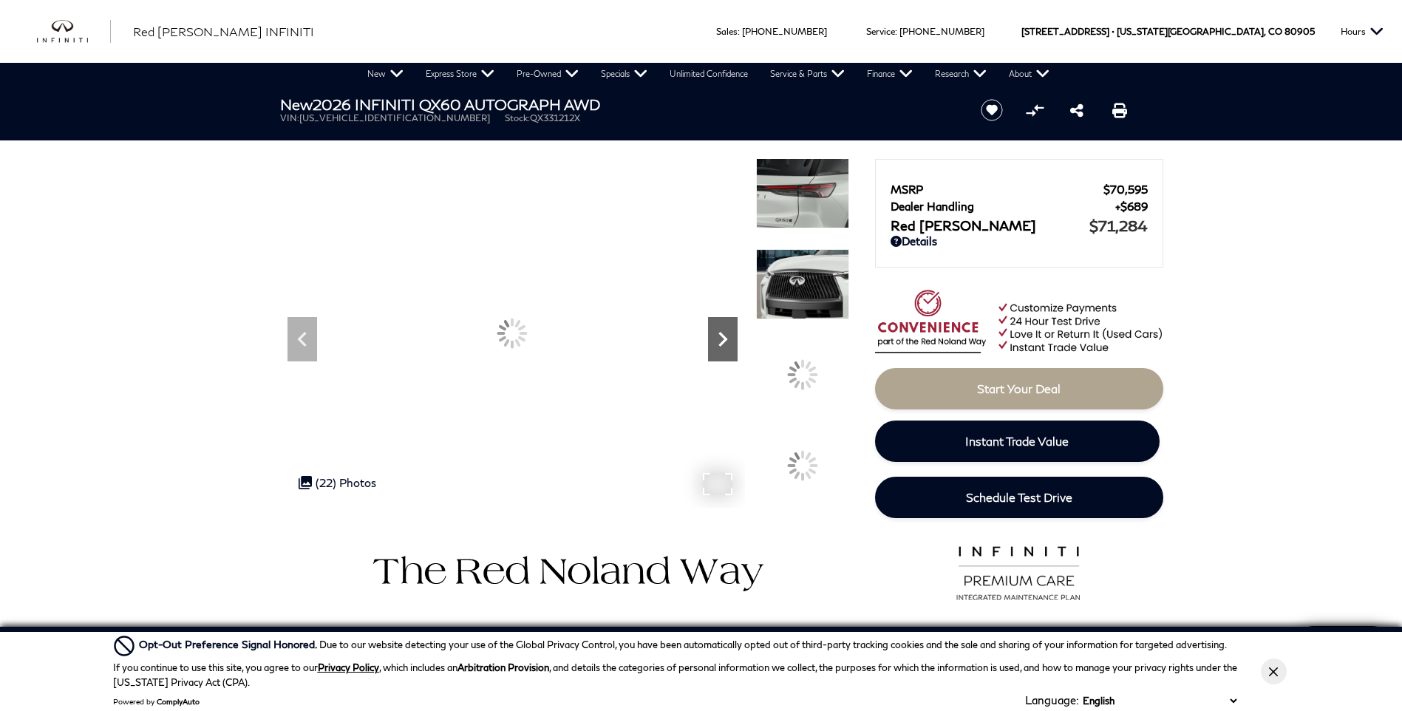
click at [723, 339] on icon "Next" at bounding box center [723, 340] width 30 height 30
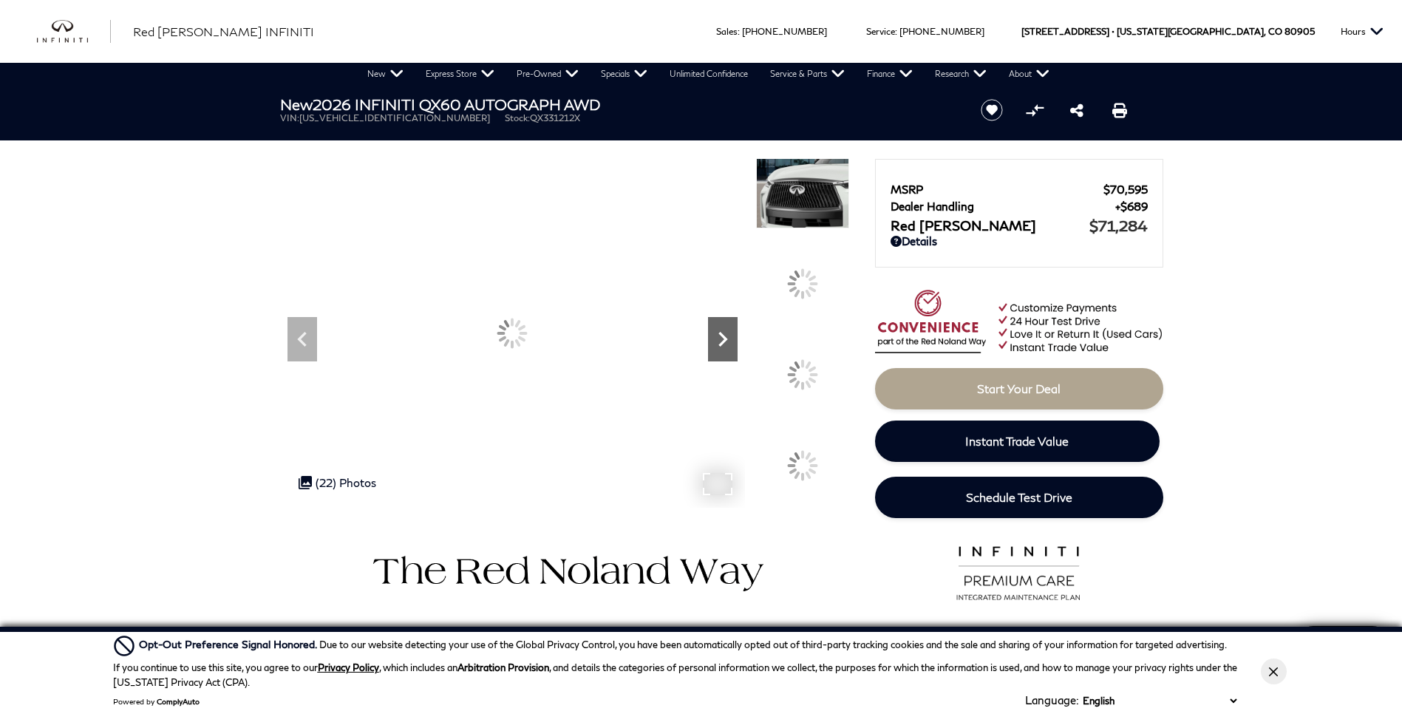
click at [723, 339] on icon "Next" at bounding box center [723, 340] width 30 height 30
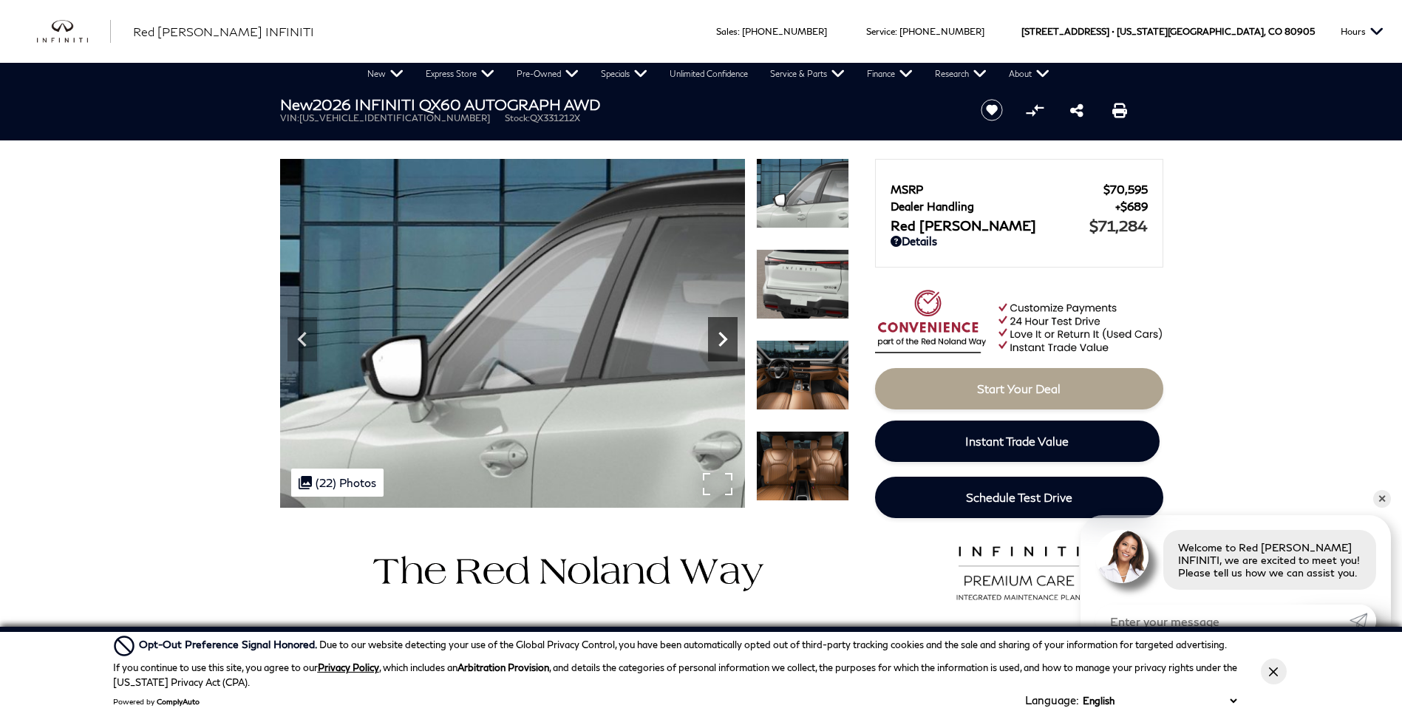
click at [723, 339] on icon "Next" at bounding box center [723, 340] width 30 height 30
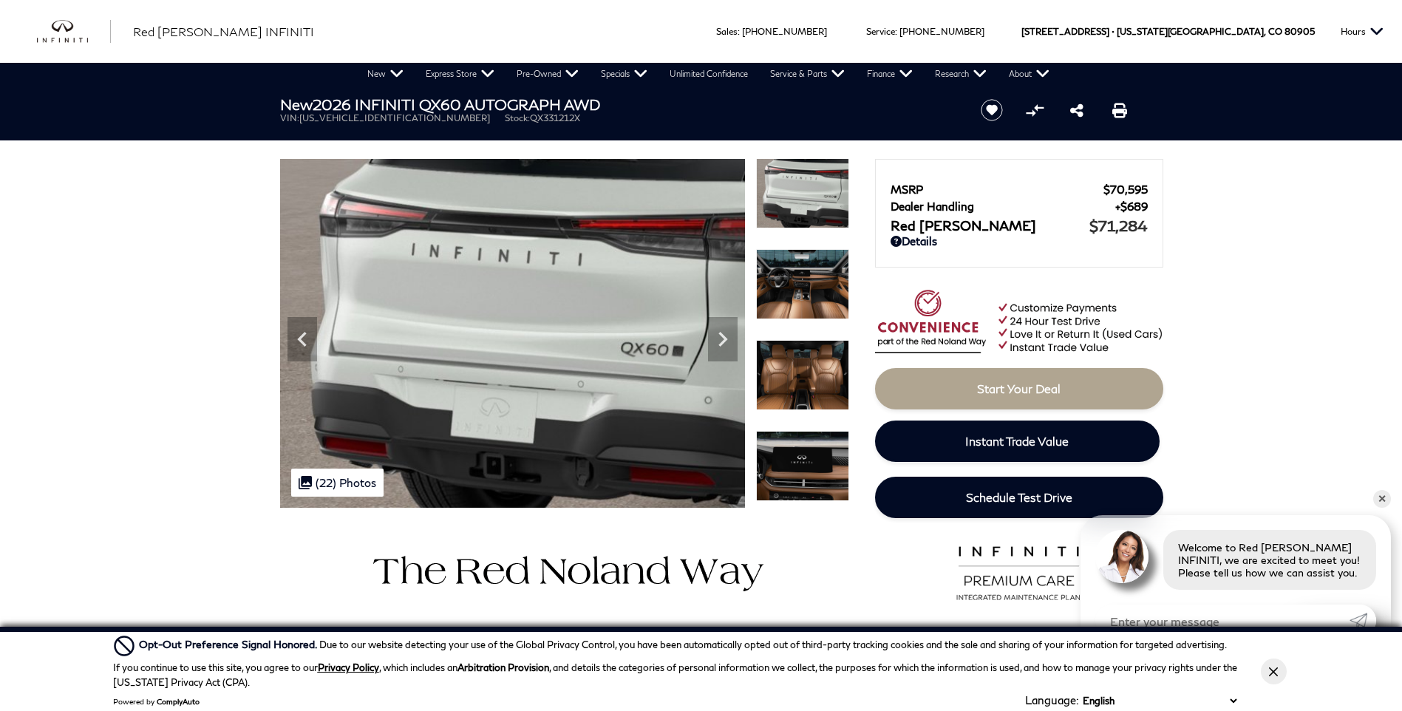
click at [810, 308] on img at bounding box center [802, 284] width 93 height 70
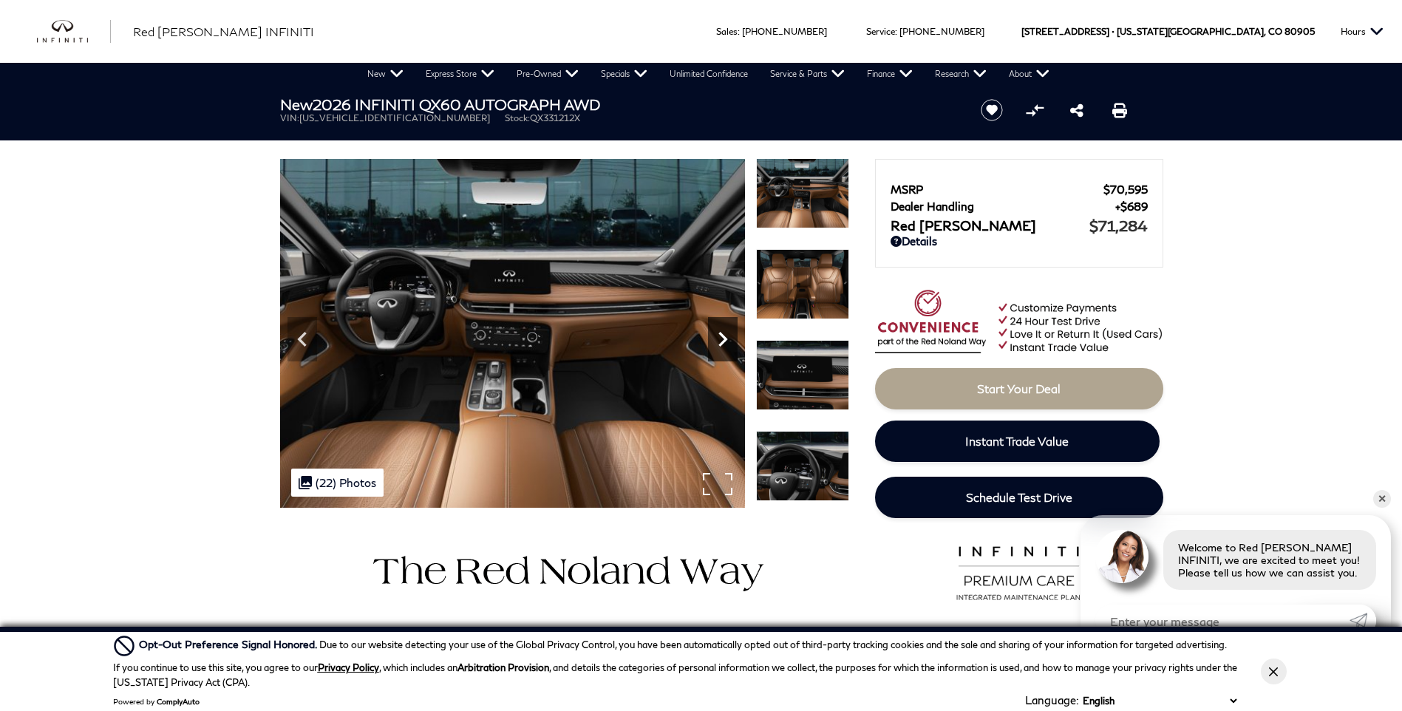
click at [727, 344] on icon "Next" at bounding box center [723, 340] width 30 height 30
